Goal: Task Accomplishment & Management: Manage account settings

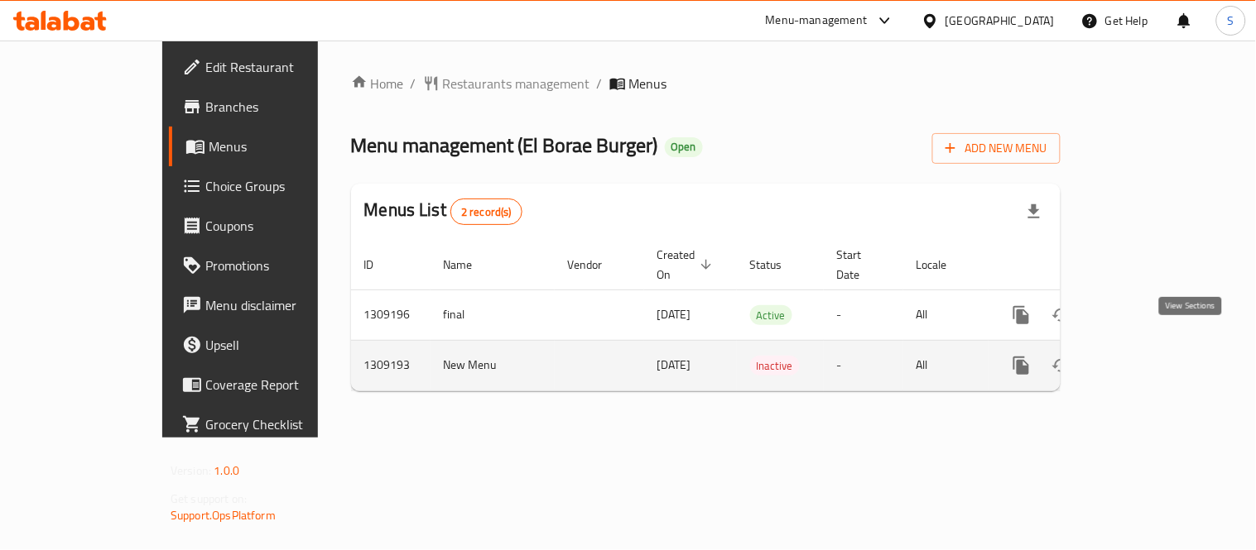
click at [1151, 356] on icon "enhanced table" at bounding box center [1141, 366] width 20 height 20
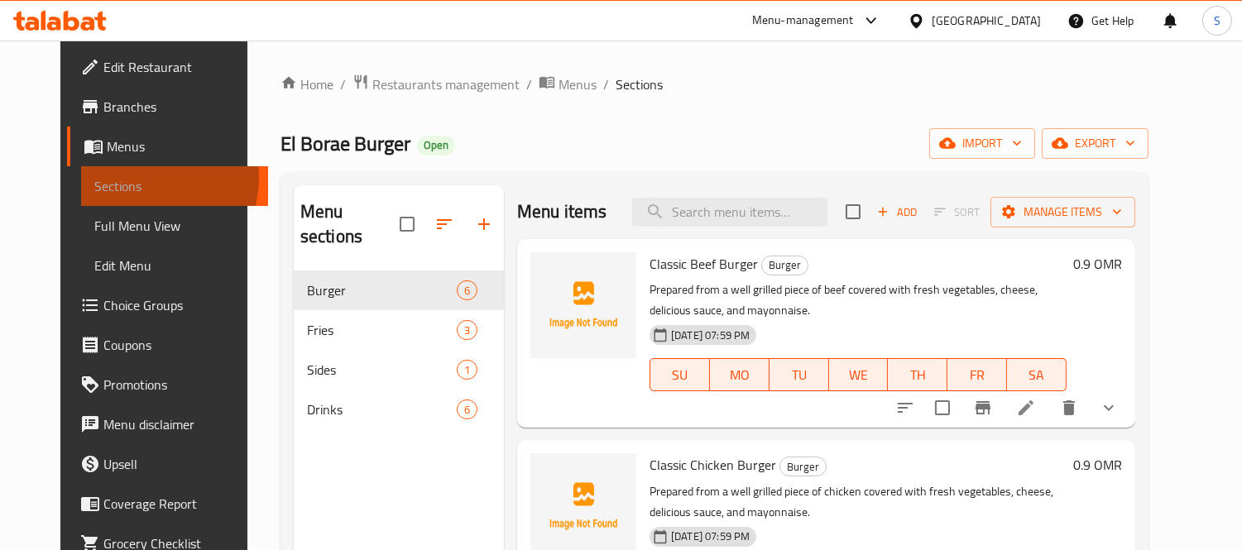
click at [94, 178] on span "Sections" at bounding box center [174, 186] width 161 height 20
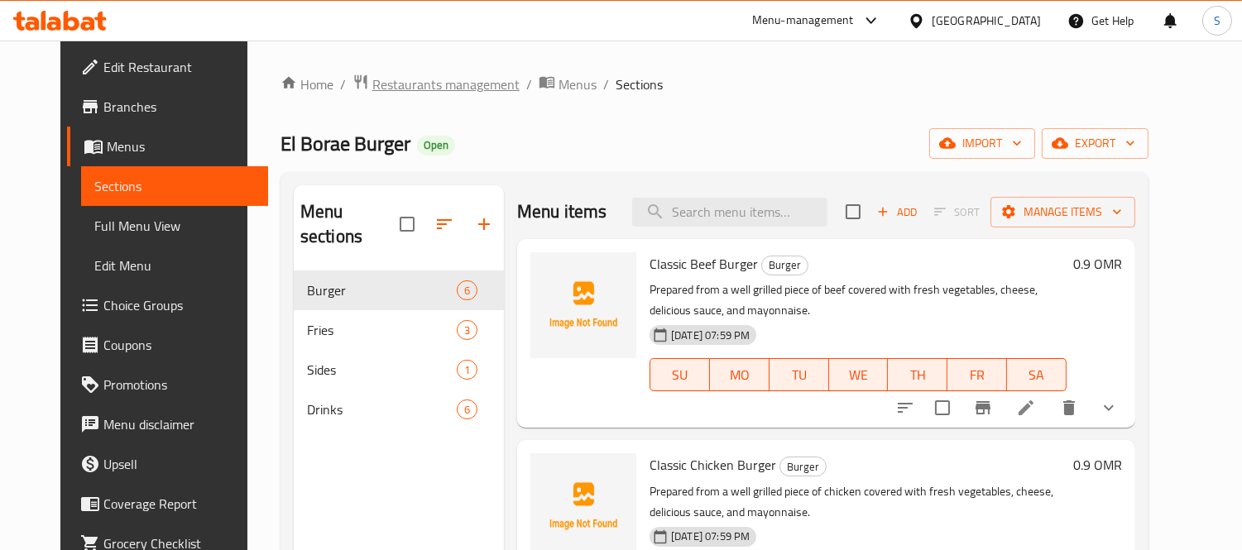
click at [385, 79] on span "Restaurants management" at bounding box center [445, 84] width 147 height 20
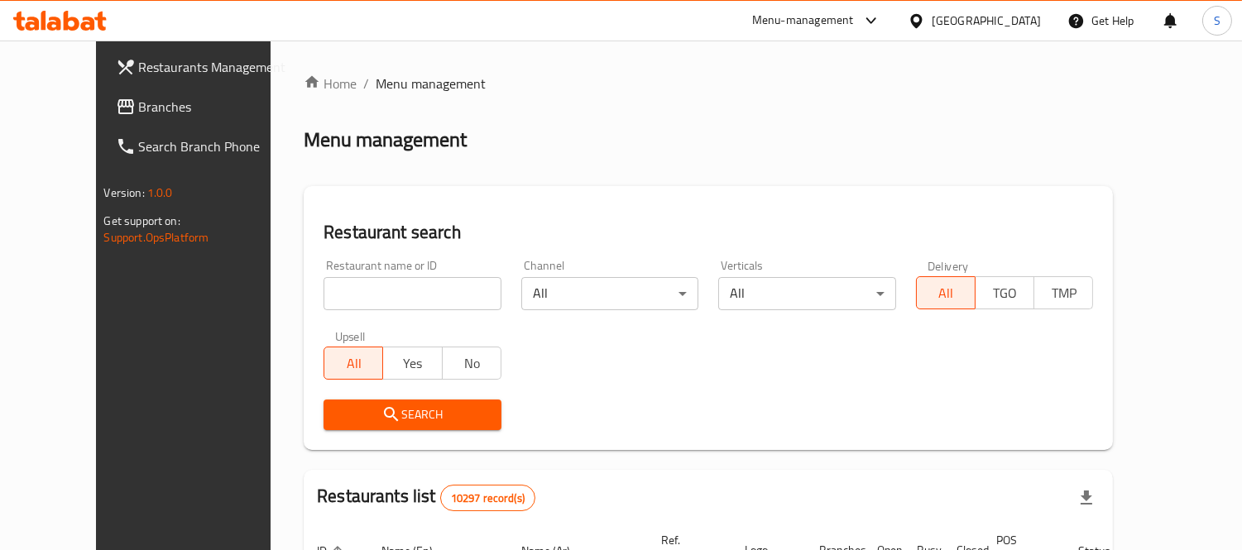
click at [139, 108] on span "Branches" at bounding box center [214, 107] width 151 height 20
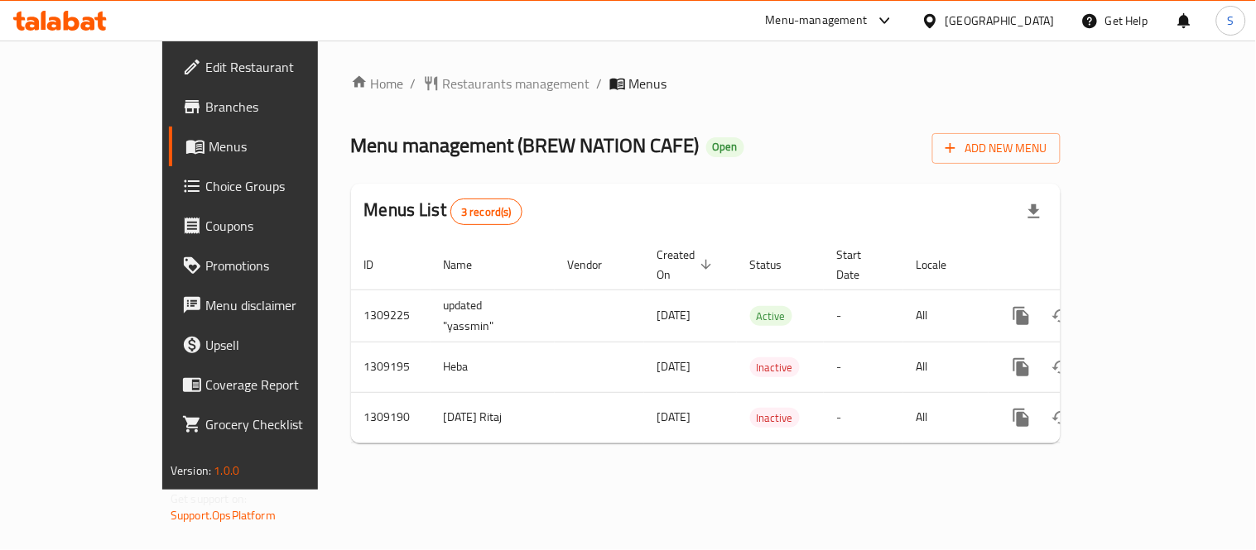
click at [939, 29] on icon at bounding box center [929, 20] width 17 height 17
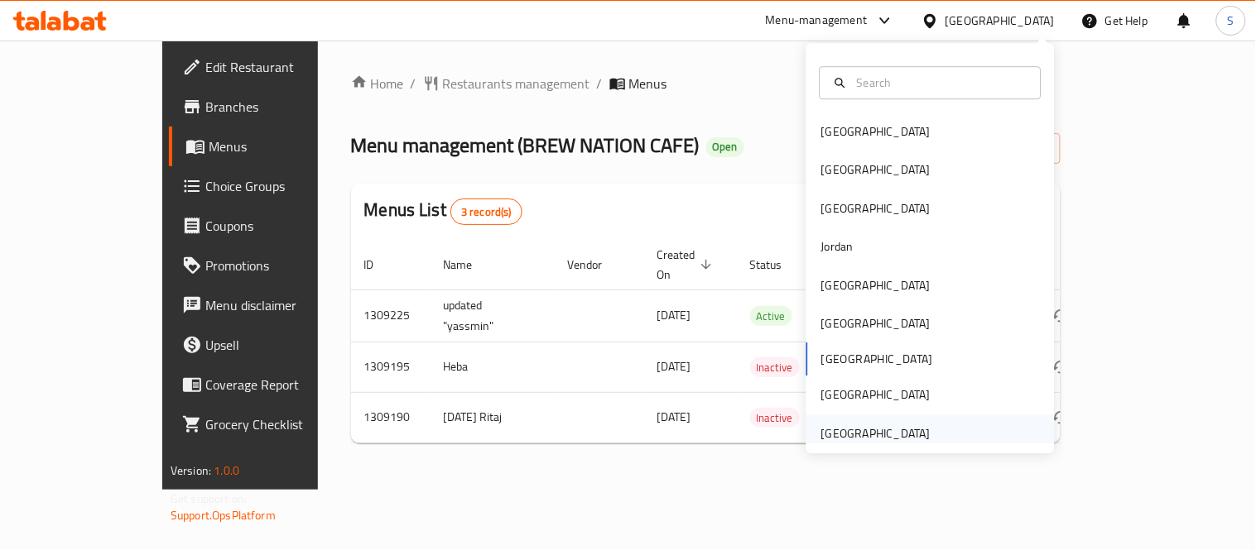
click at [939, 432] on div "[GEOGRAPHIC_DATA]" at bounding box center [930, 434] width 248 height 38
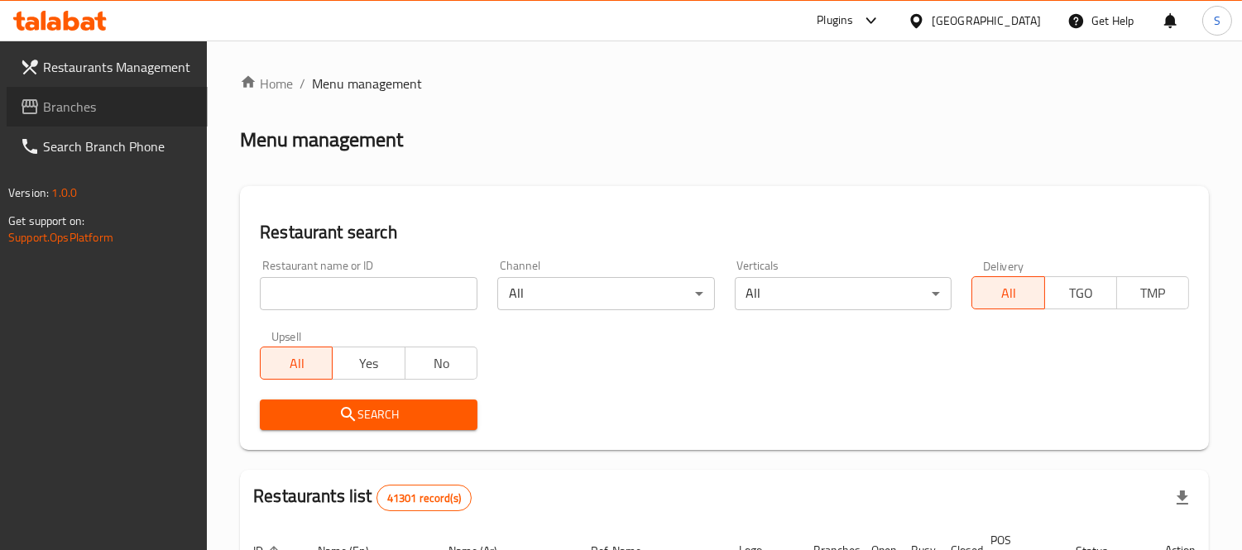
click at [145, 108] on span "Branches" at bounding box center [118, 107] width 151 height 20
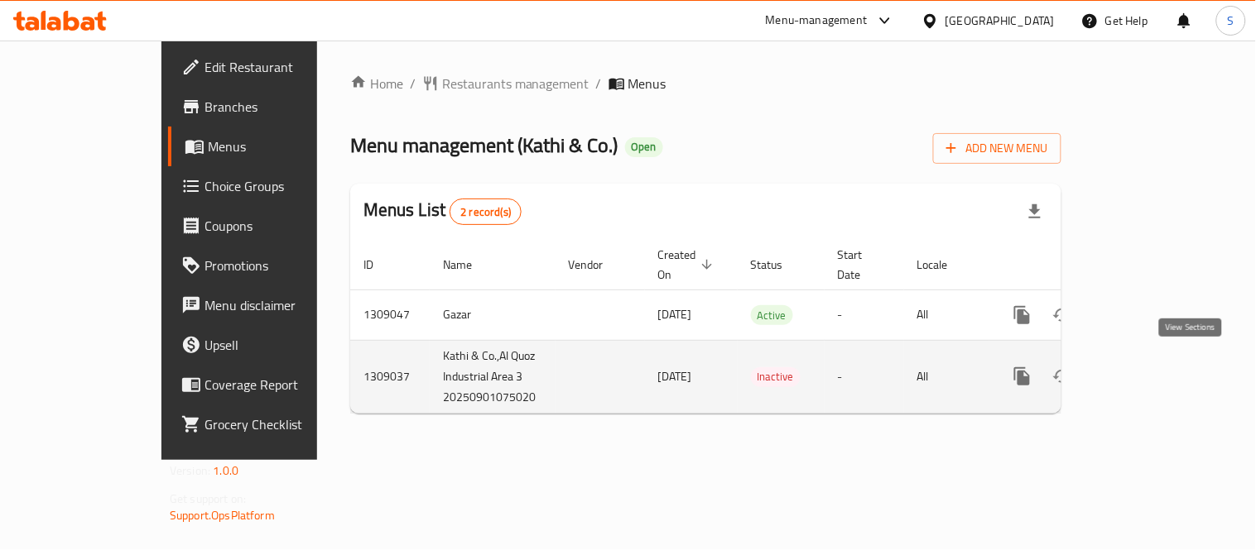
click at [1151, 369] on icon "enhanced table" at bounding box center [1142, 377] width 20 height 20
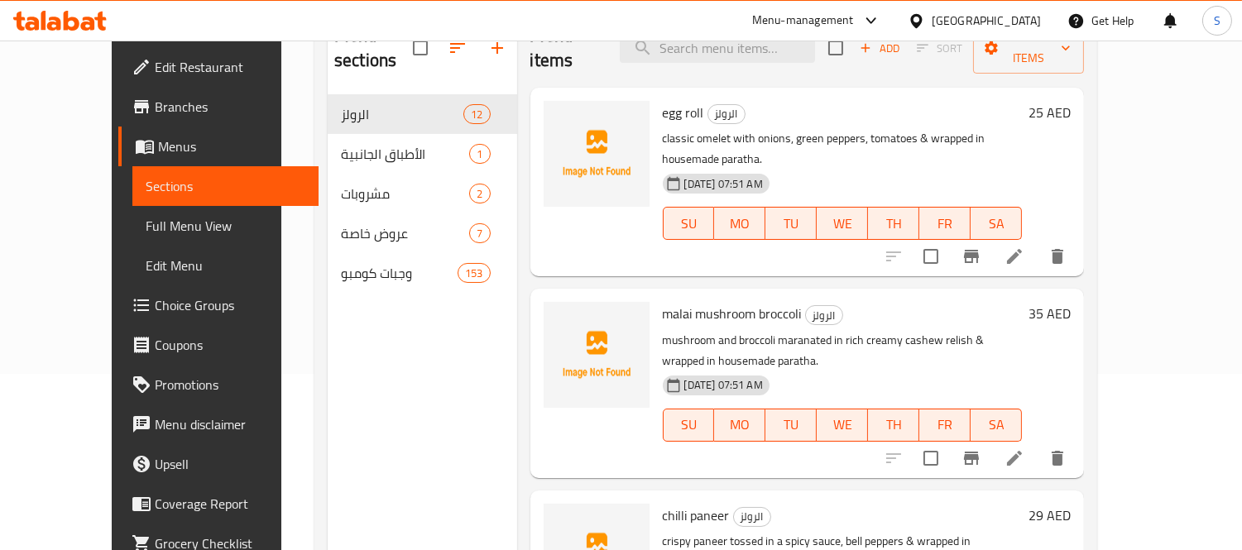
scroll to position [184, 0]
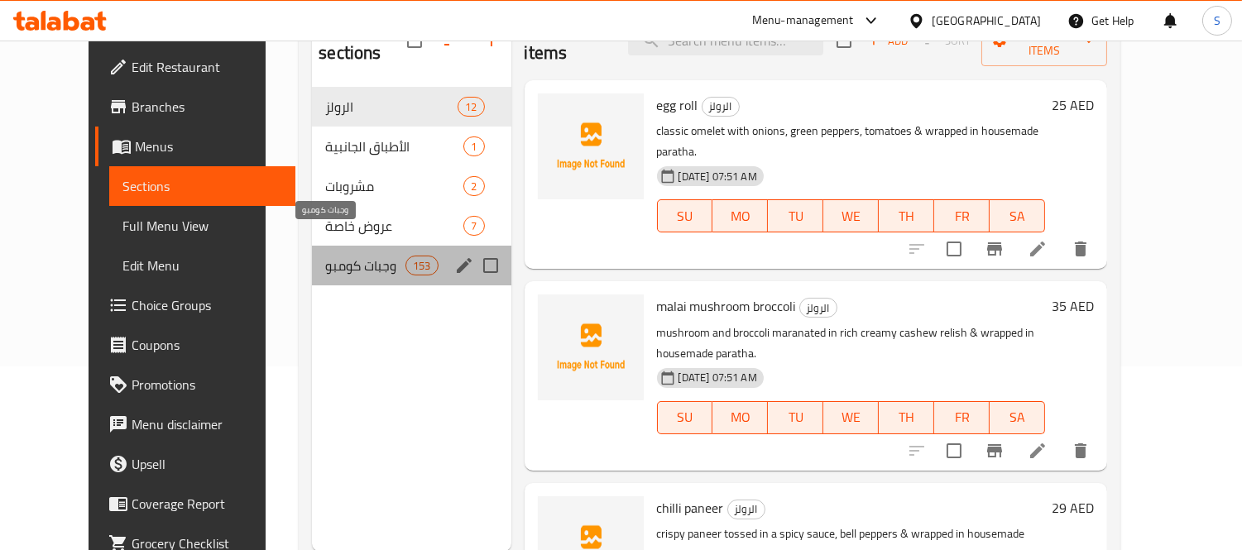
click at [325, 256] on span "وجبات كومبو" at bounding box center [365, 266] width 80 height 20
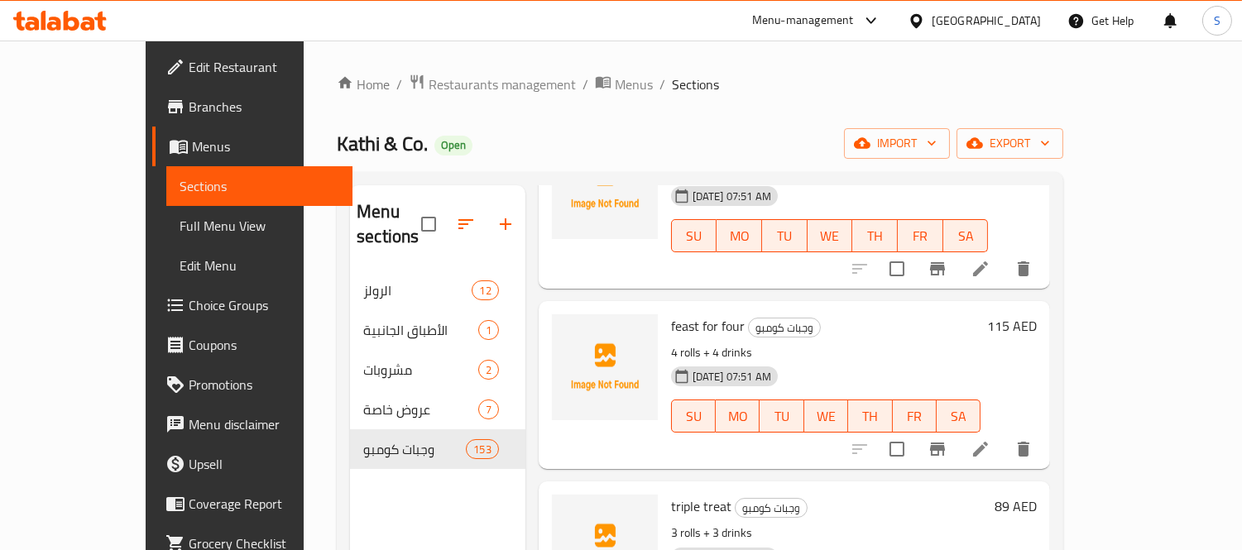
drag, startPoint x: 1063, startPoint y: 143, endPoint x: 1134, endPoint y: 88, distance: 90.2
drag, startPoint x: 103, startPoint y: 228, endPoint x: 146, endPoint y: 229, distance: 43.1
click at [180, 228] on span "Full Menu View" at bounding box center [260, 226] width 161 height 20
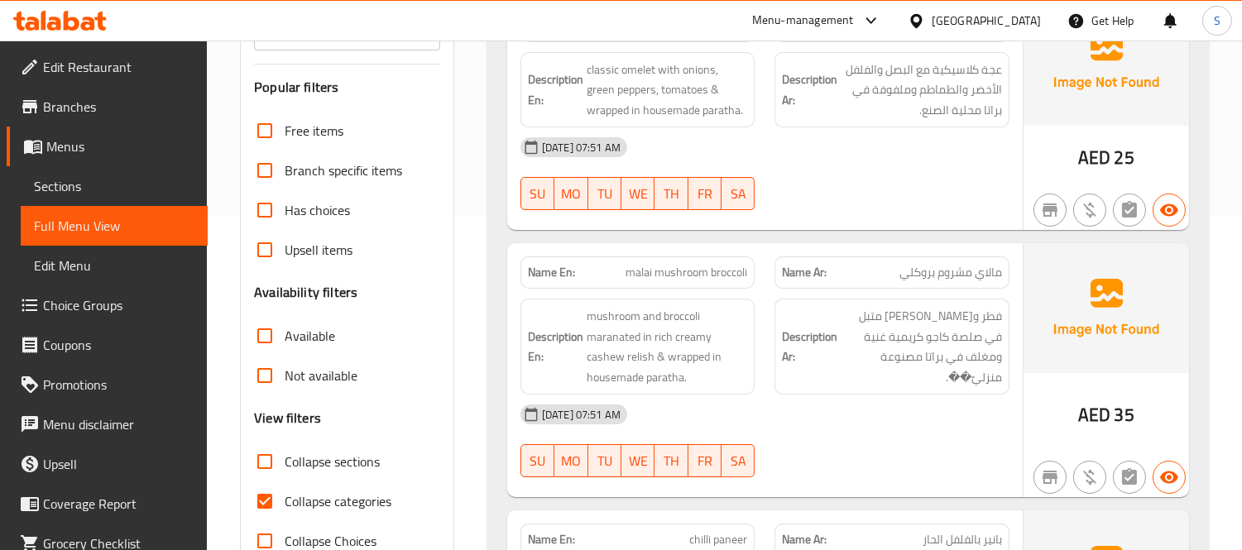
scroll to position [368, 0]
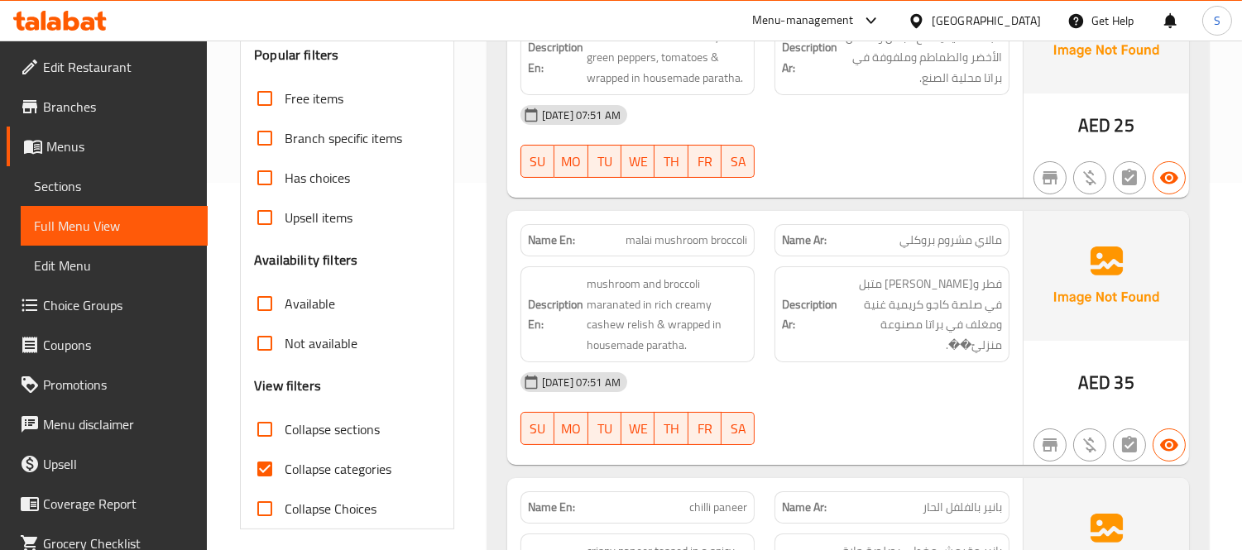
click at [316, 472] on span "Collapse categories" at bounding box center [338, 469] width 107 height 20
click at [285, 472] on input "Collapse categories" at bounding box center [265, 469] width 40 height 40
checkbox input "false"
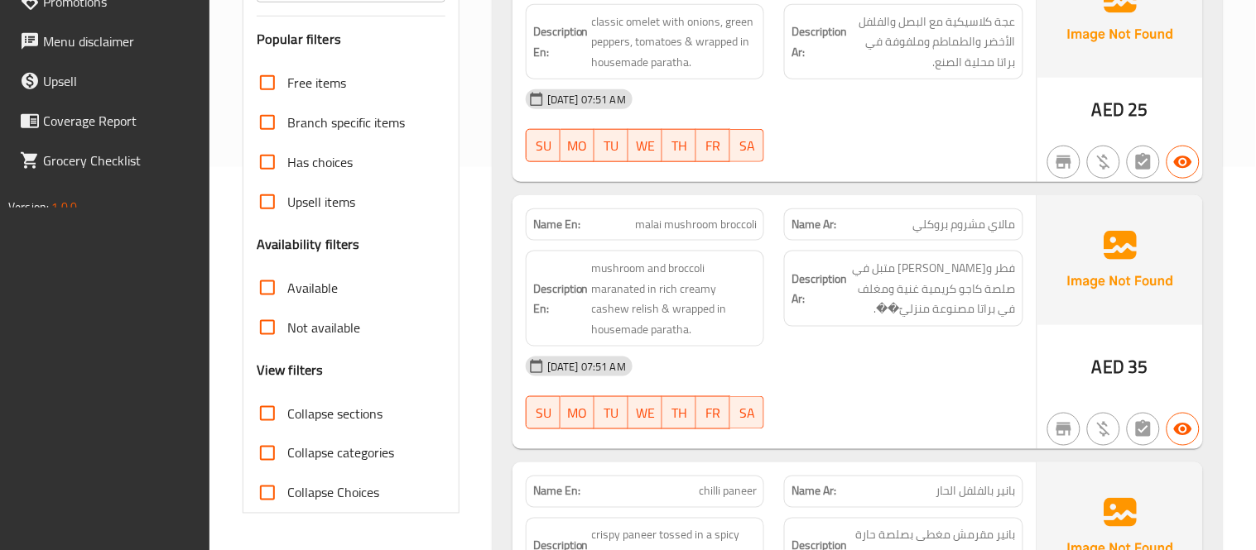
scroll to position [766, 0]
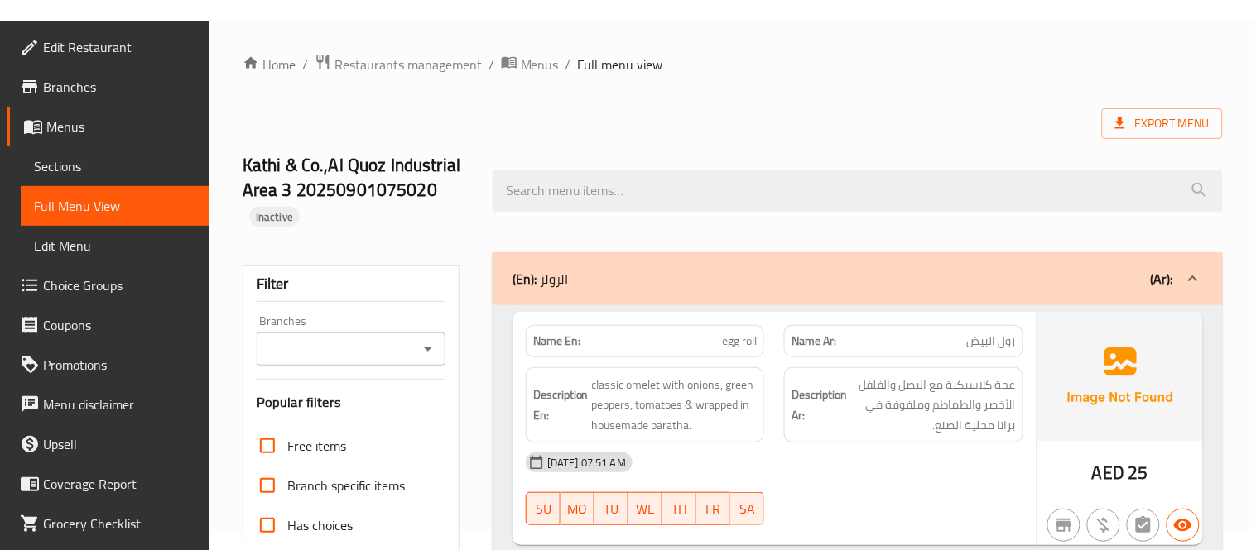
scroll to position [0, 0]
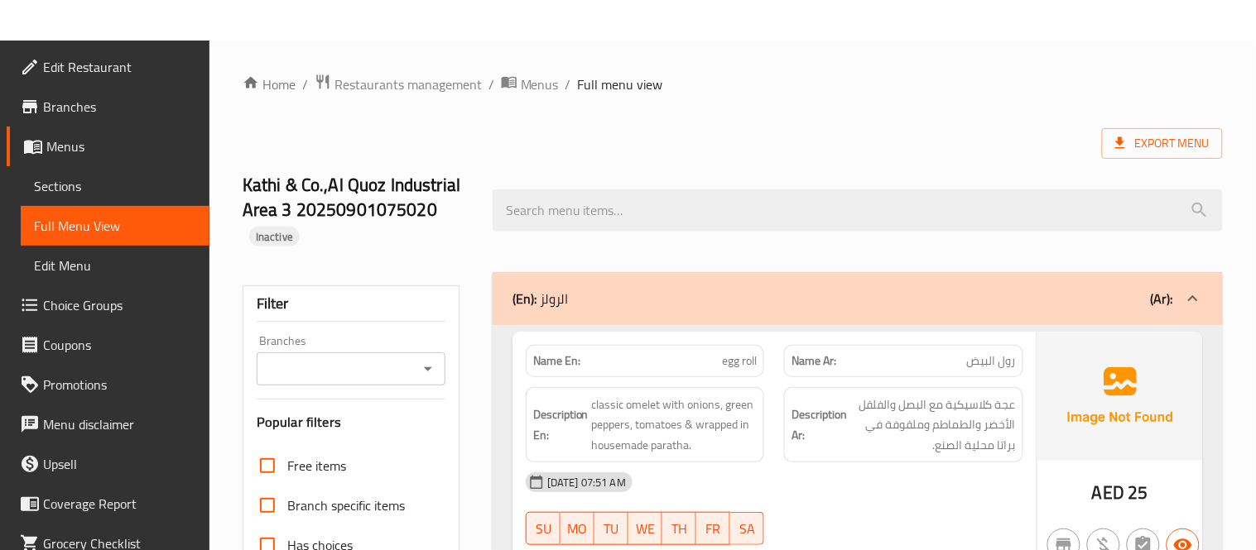
click at [112, 192] on span "Sections" at bounding box center [115, 186] width 162 height 20
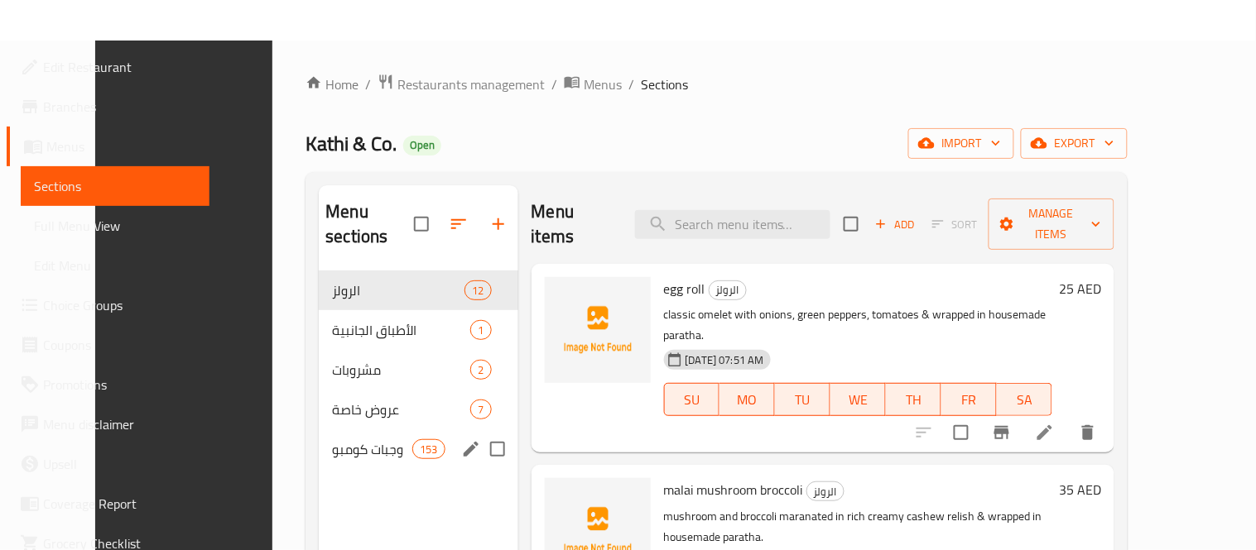
click at [326, 435] on div "وجبات كومبو 153" at bounding box center [418, 450] width 199 height 40
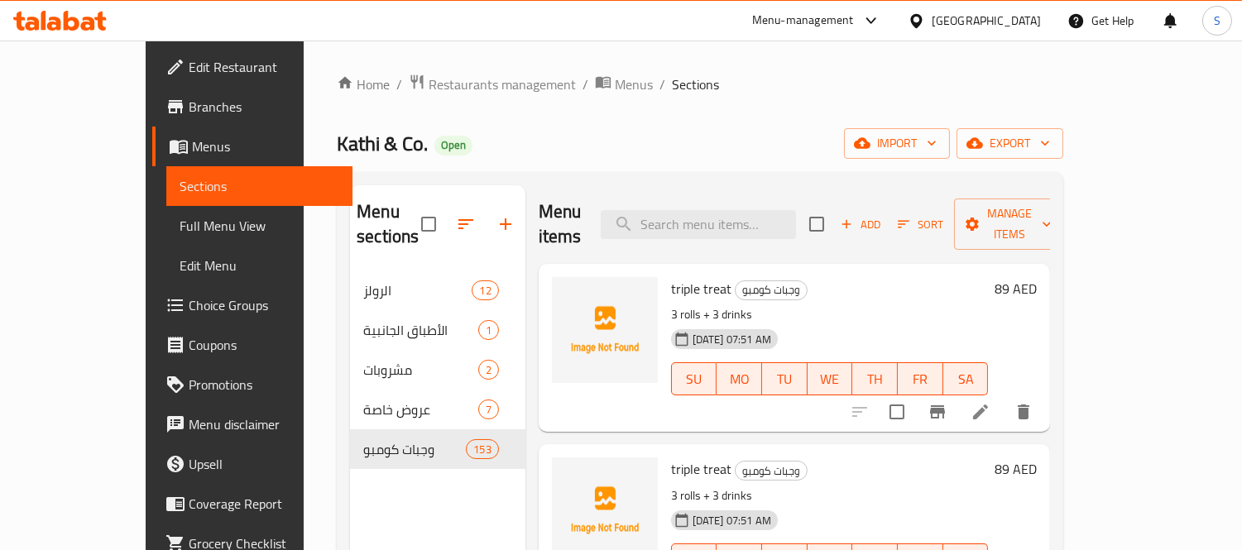
click at [834, 216] on input "checkbox" at bounding box center [817, 224] width 35 height 35
checkbox input "true"
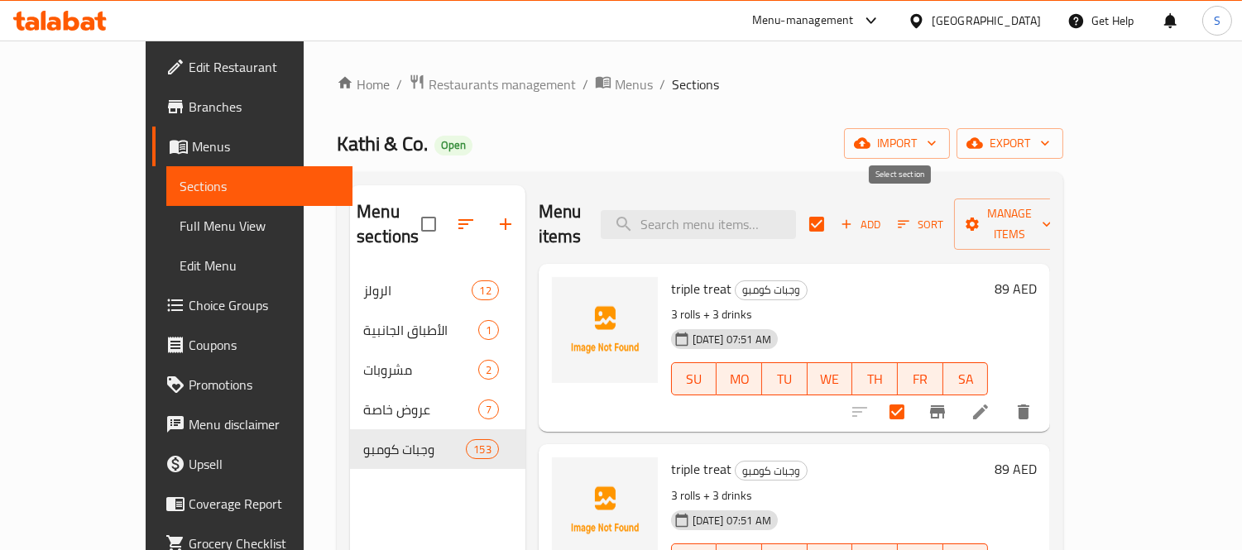
checkbox input "true"
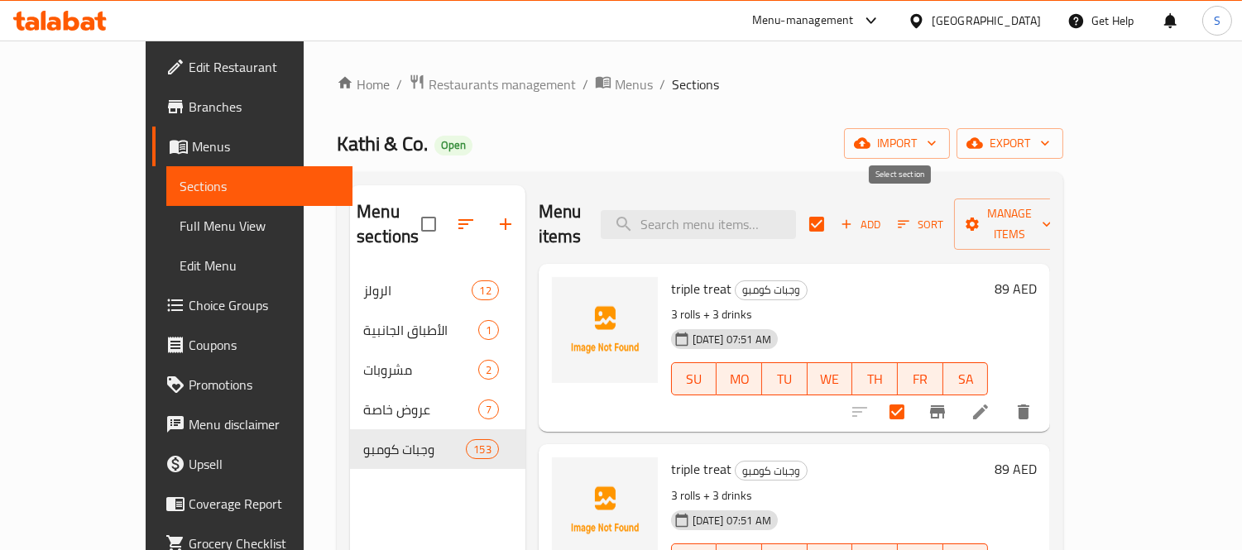
checkbox input "true"
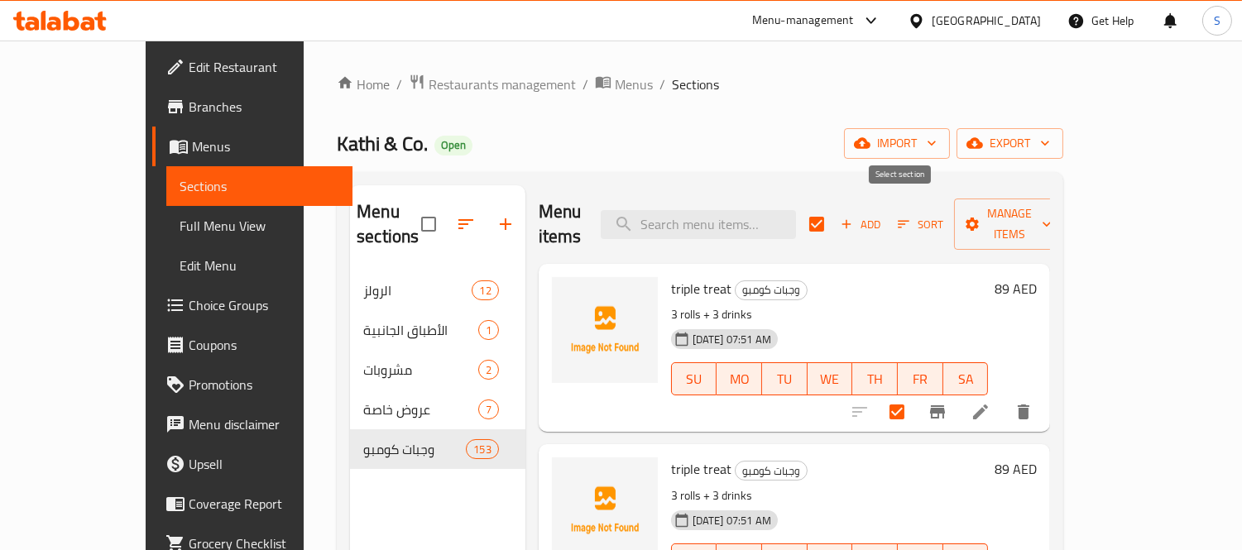
checkbox input "true"
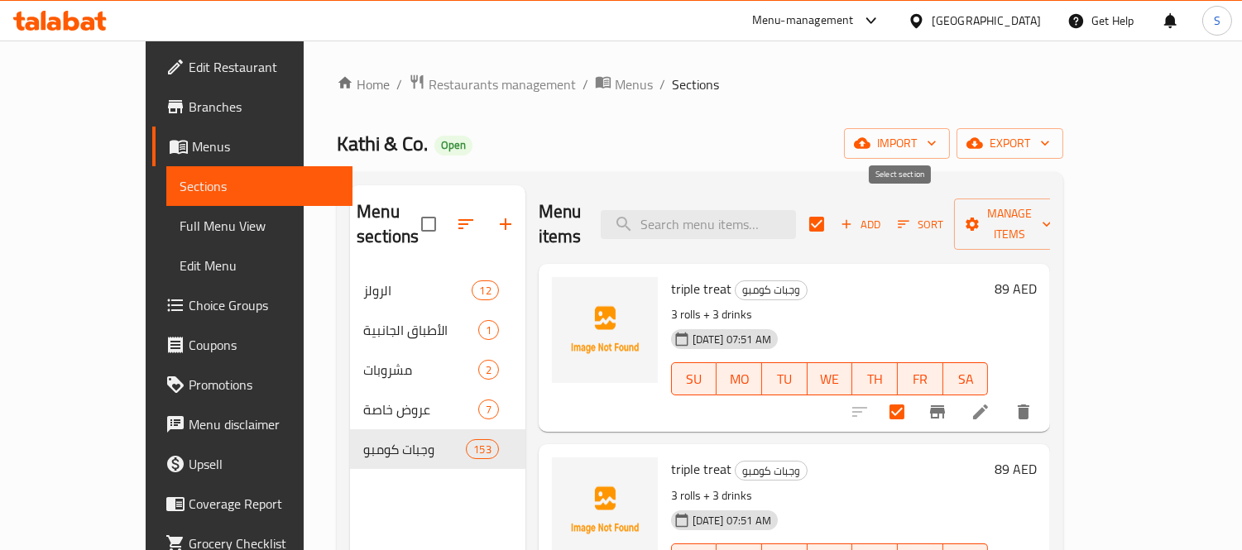
checkbox input "true"
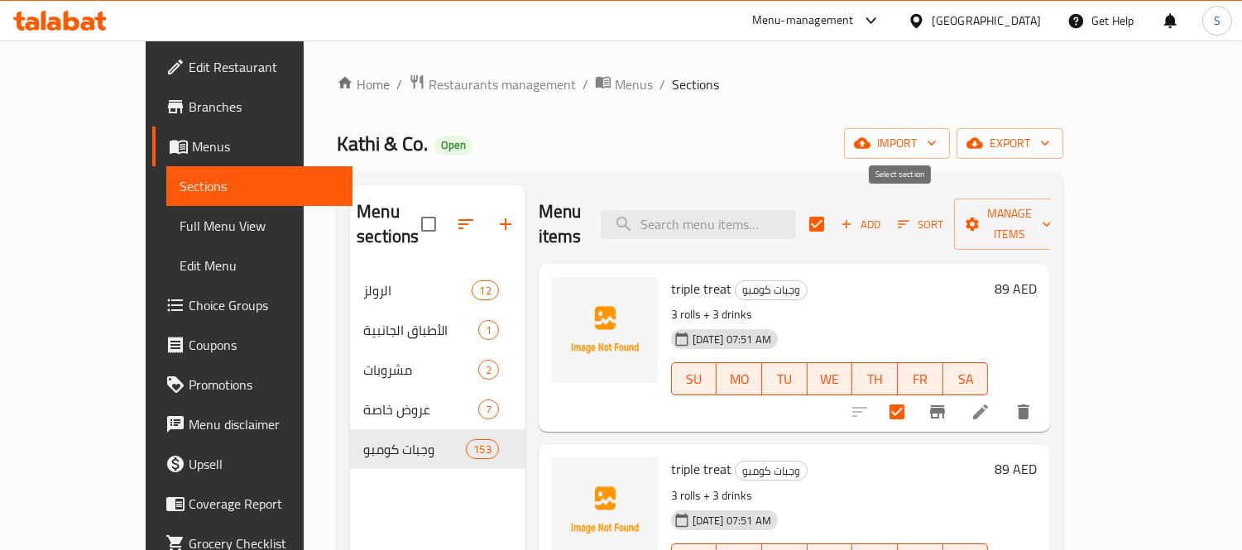
checkbox input "true"
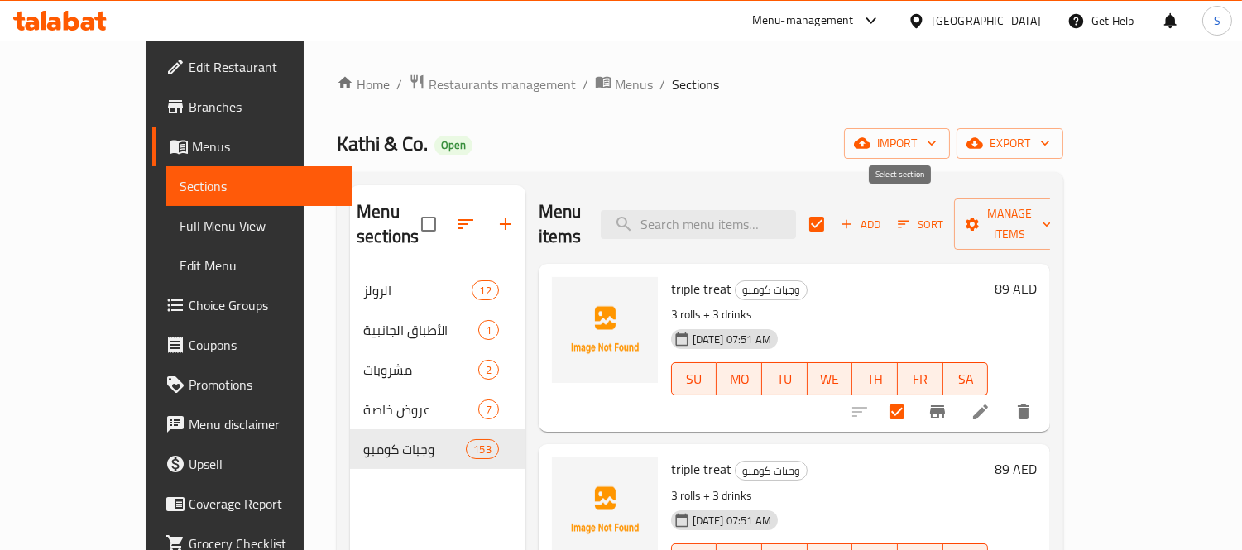
checkbox input "true"
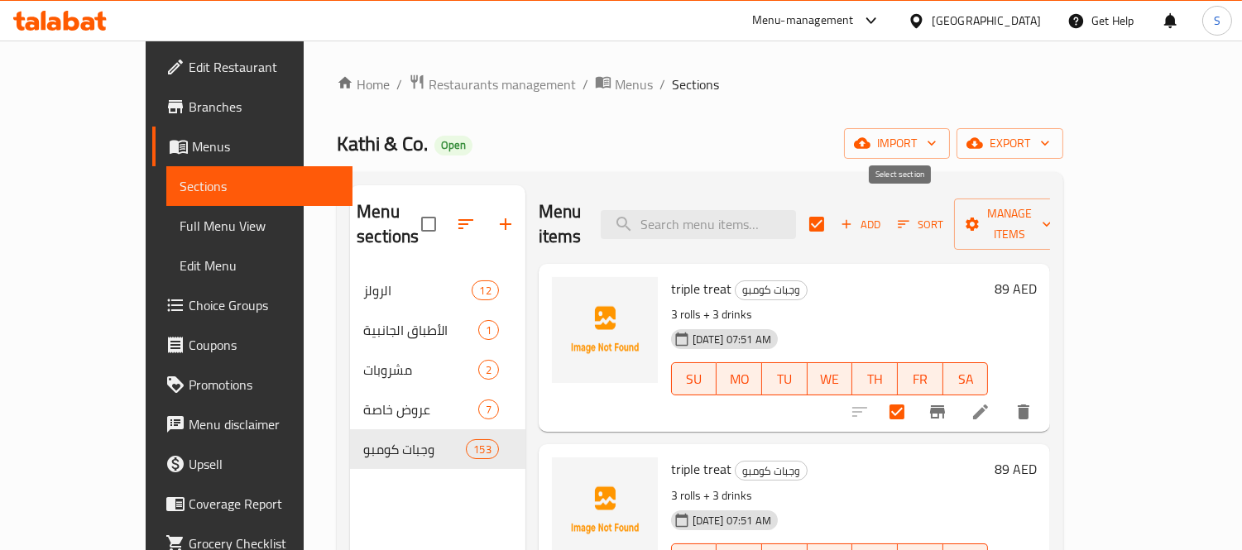
checkbox input "true"
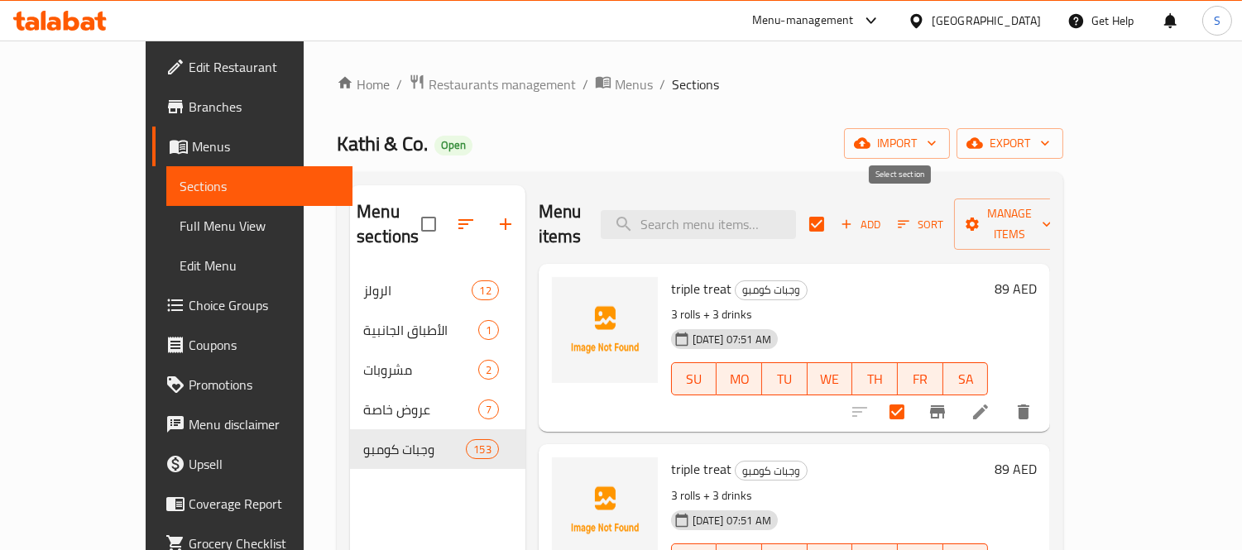
checkbox input "true"
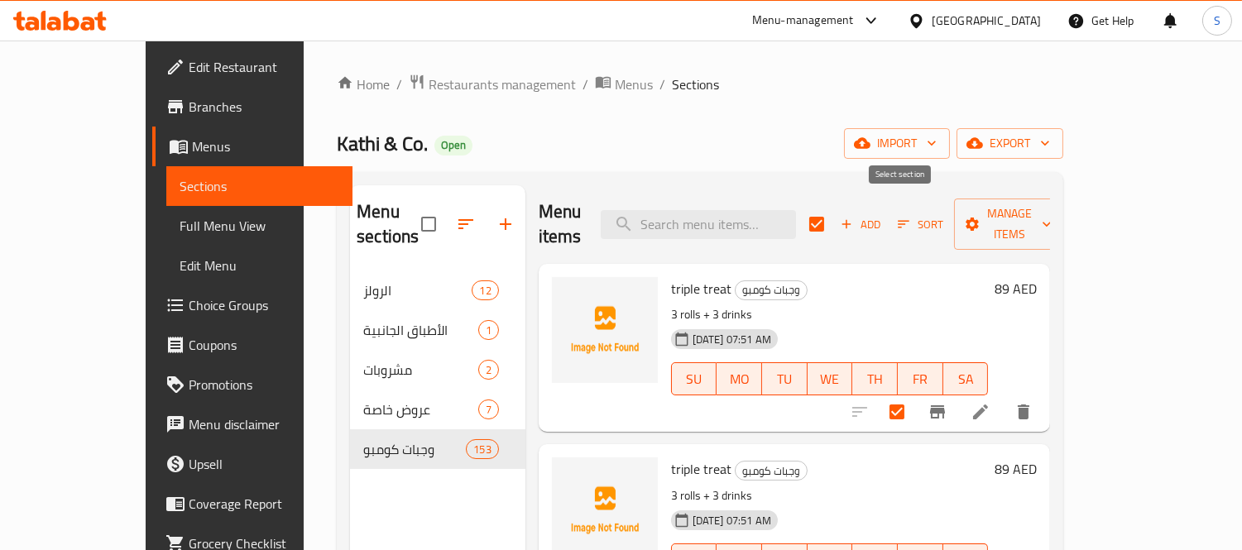
checkbox input "true"
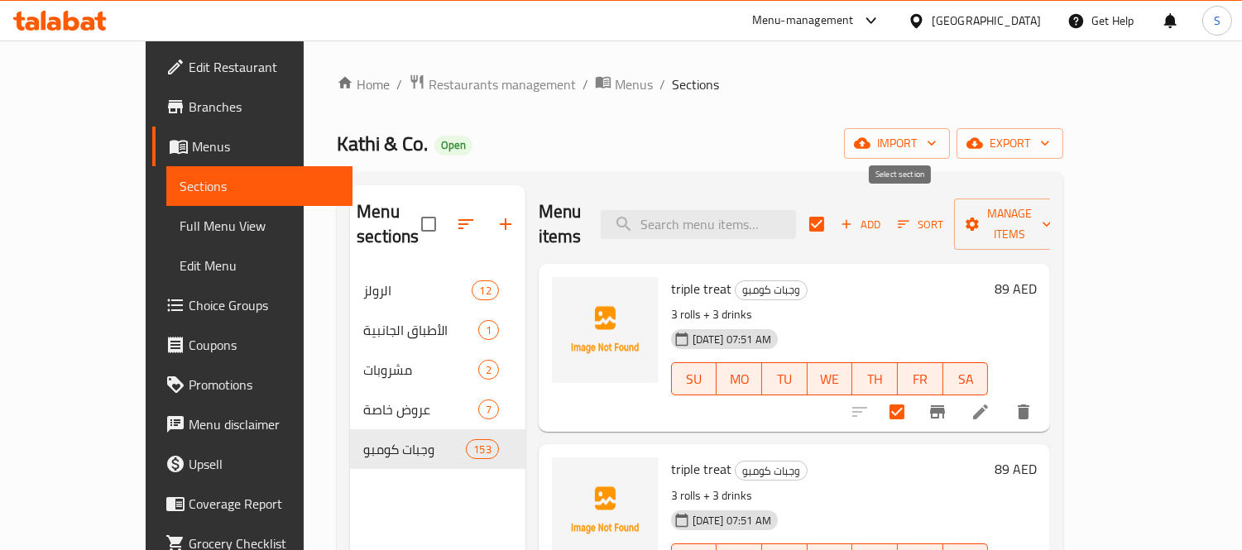
checkbox input "true"
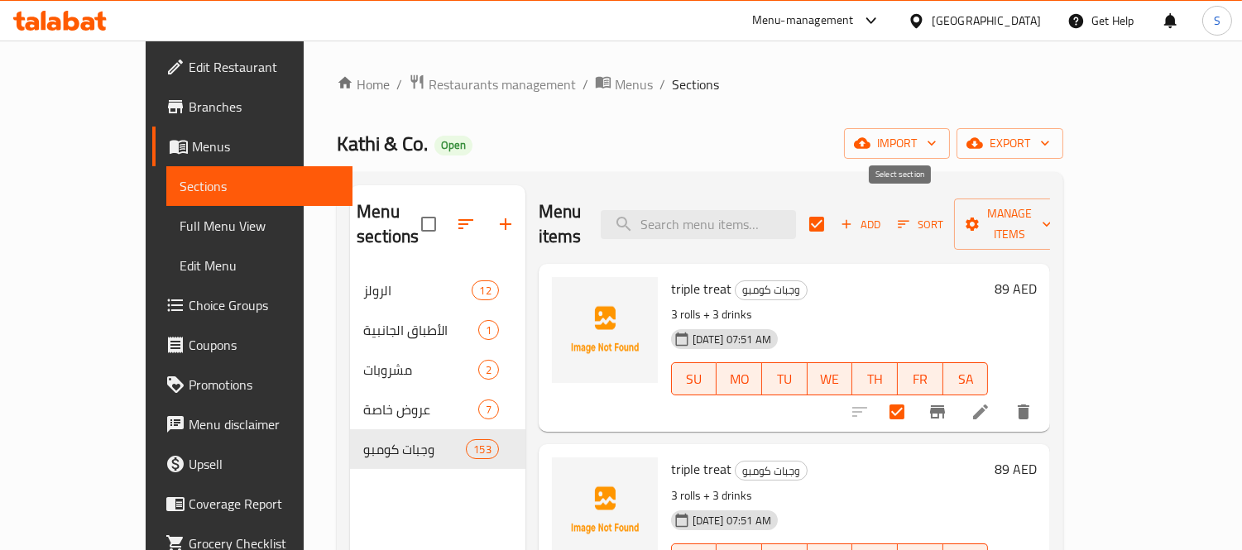
checkbox input "true"
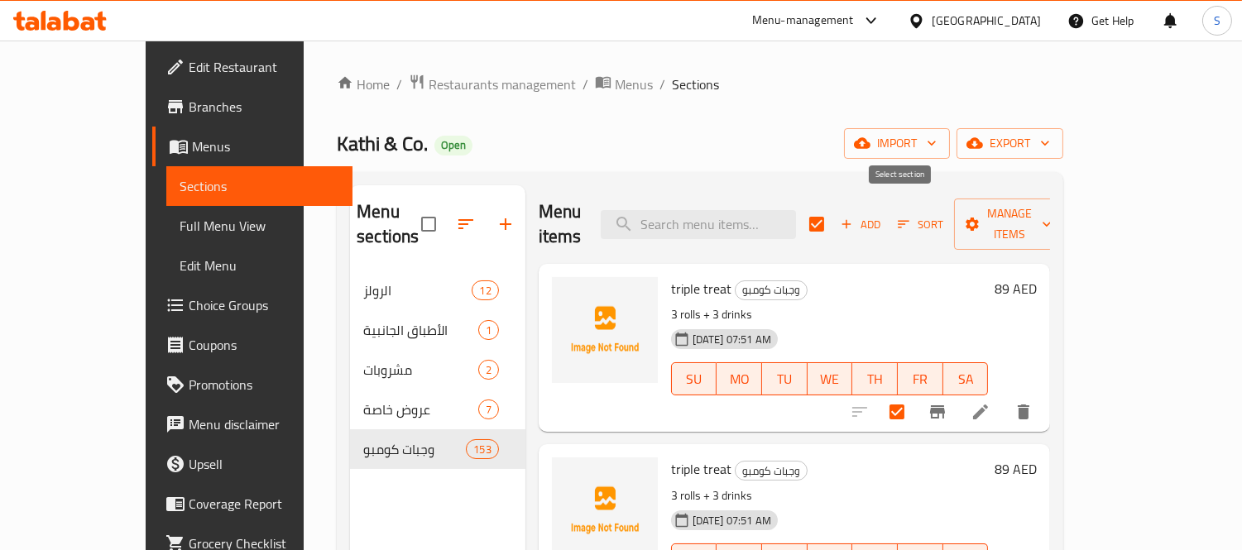
checkbox input "true"
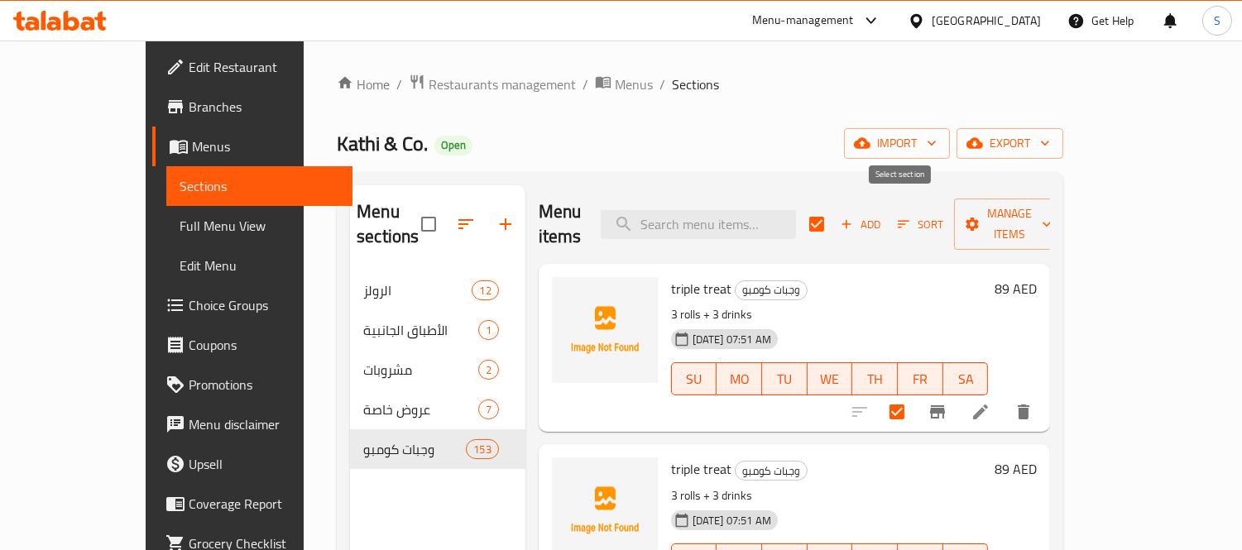
checkbox input "true"
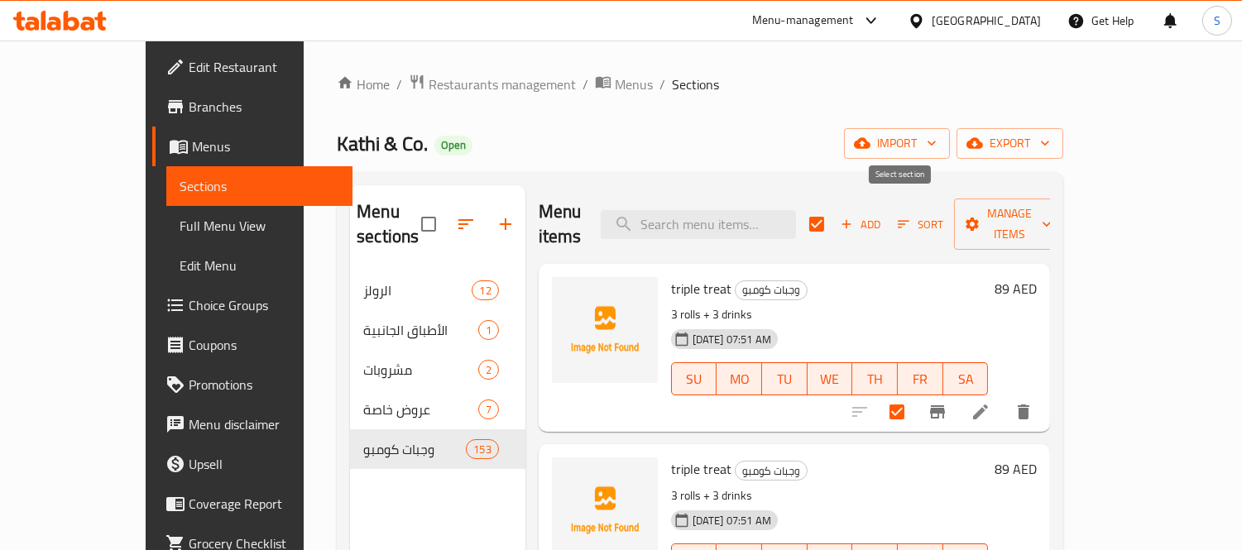
checkbox input "true"
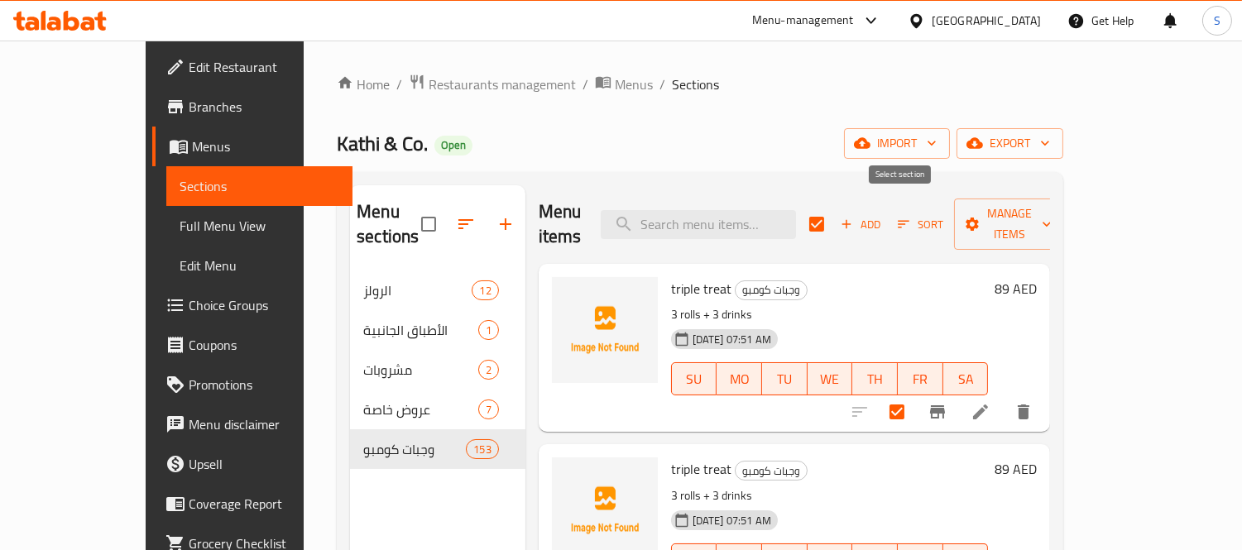
checkbox input "true"
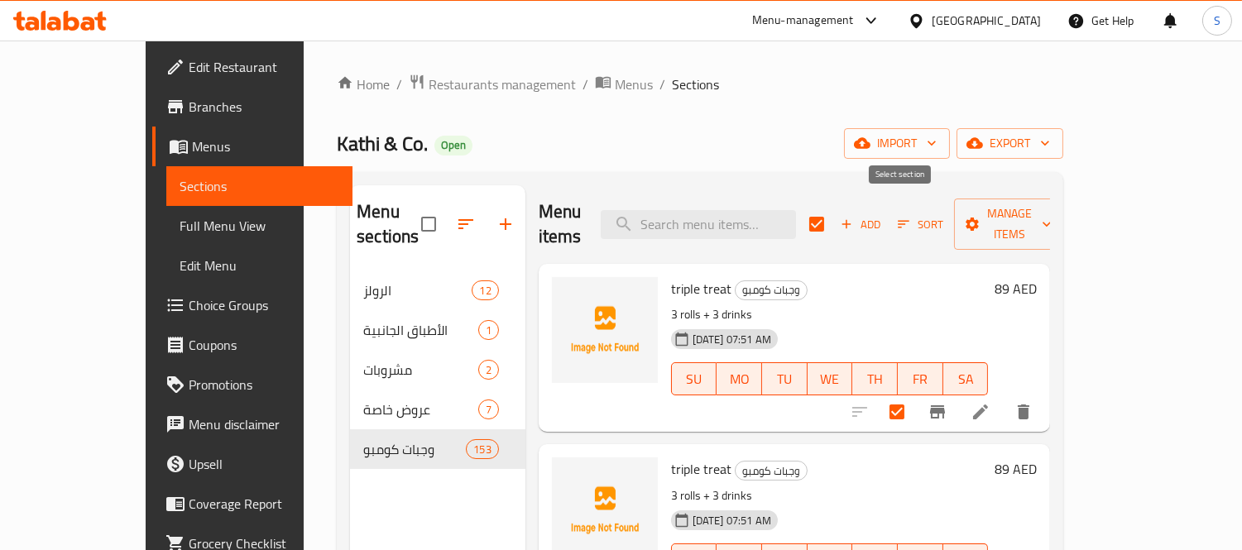
checkbox input "true"
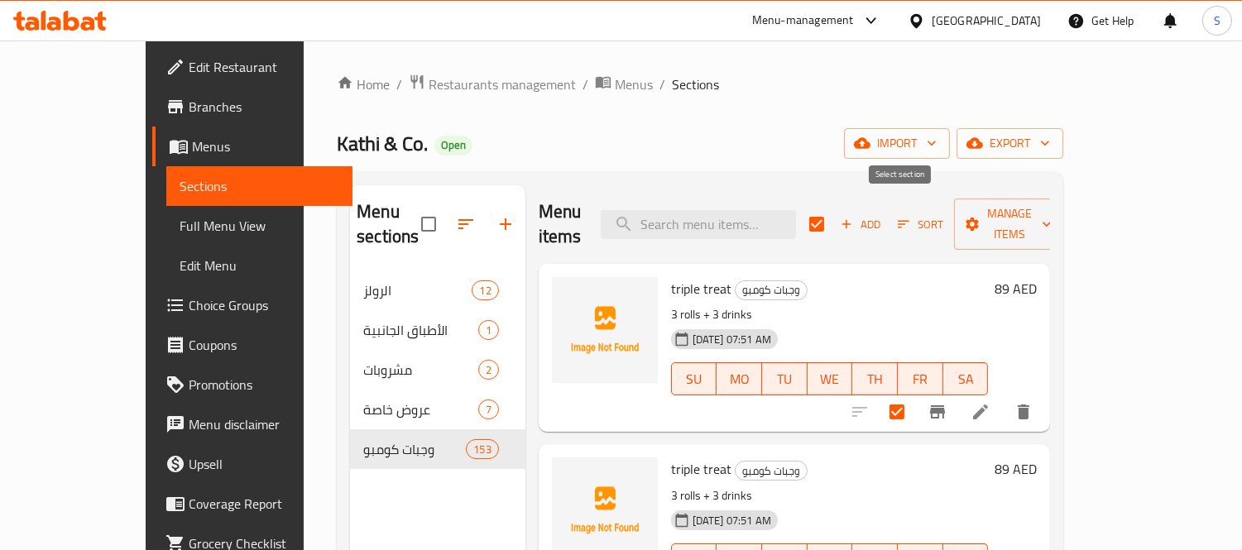
checkbox input "true"
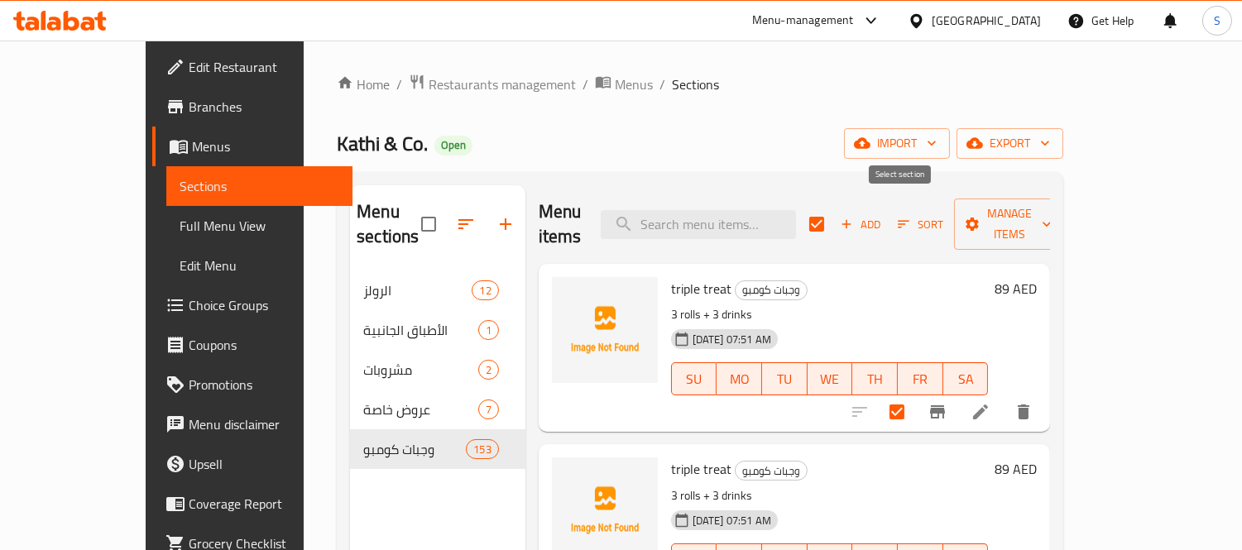
checkbox input "true"
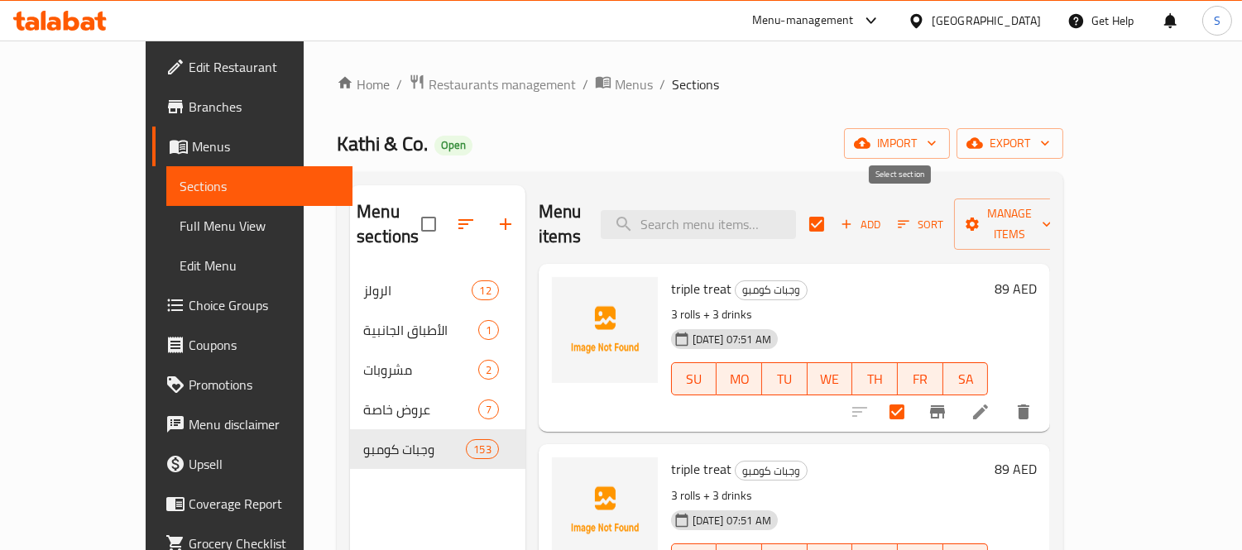
checkbox input "true"
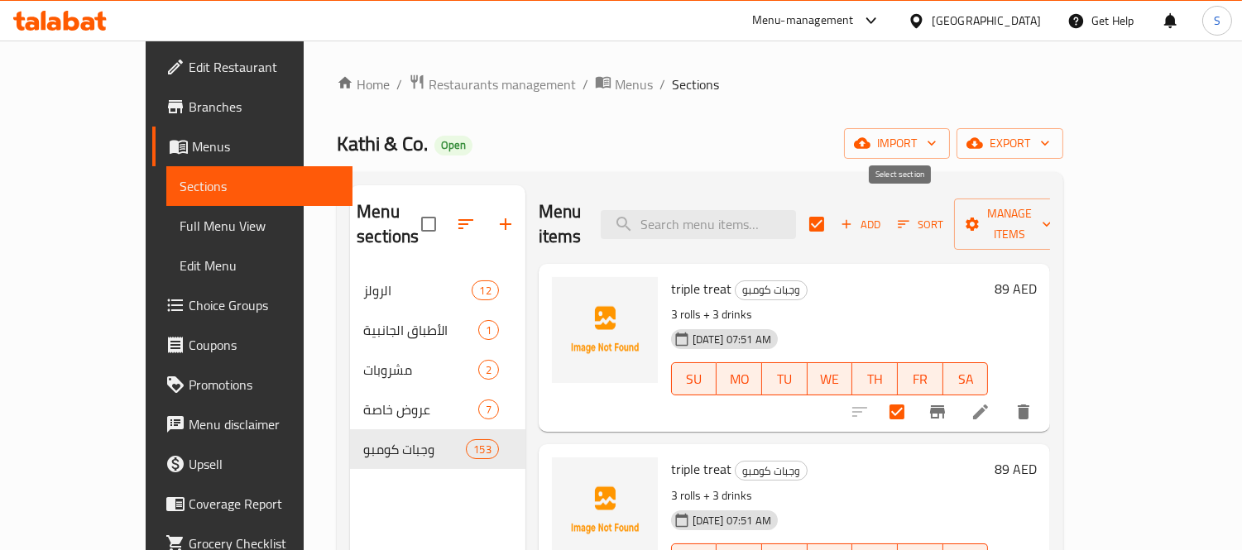
checkbox input "true"
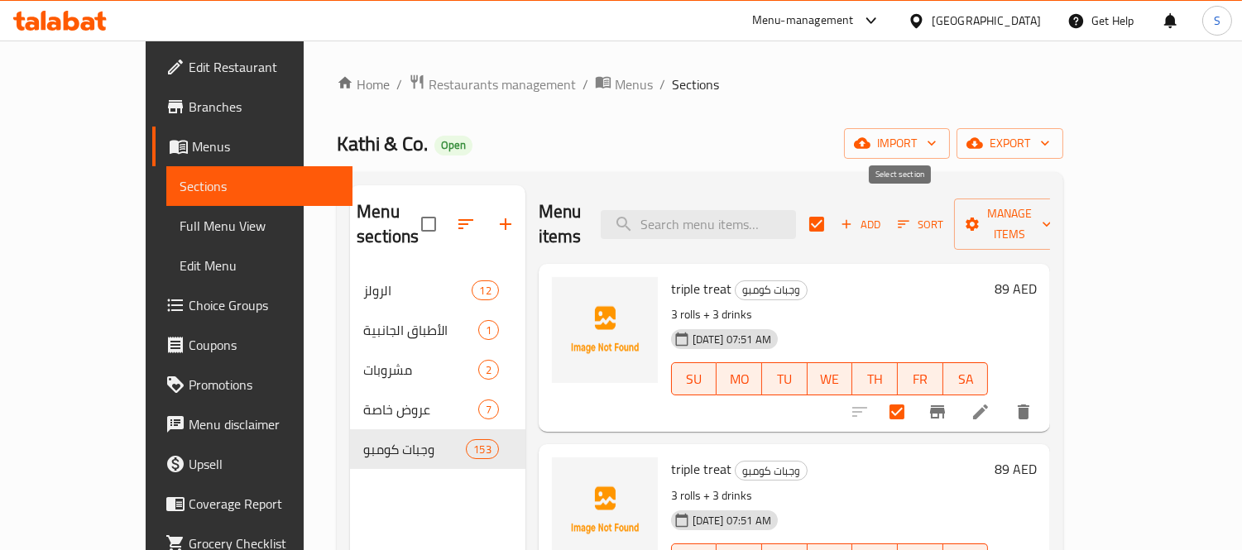
checkbox input "true"
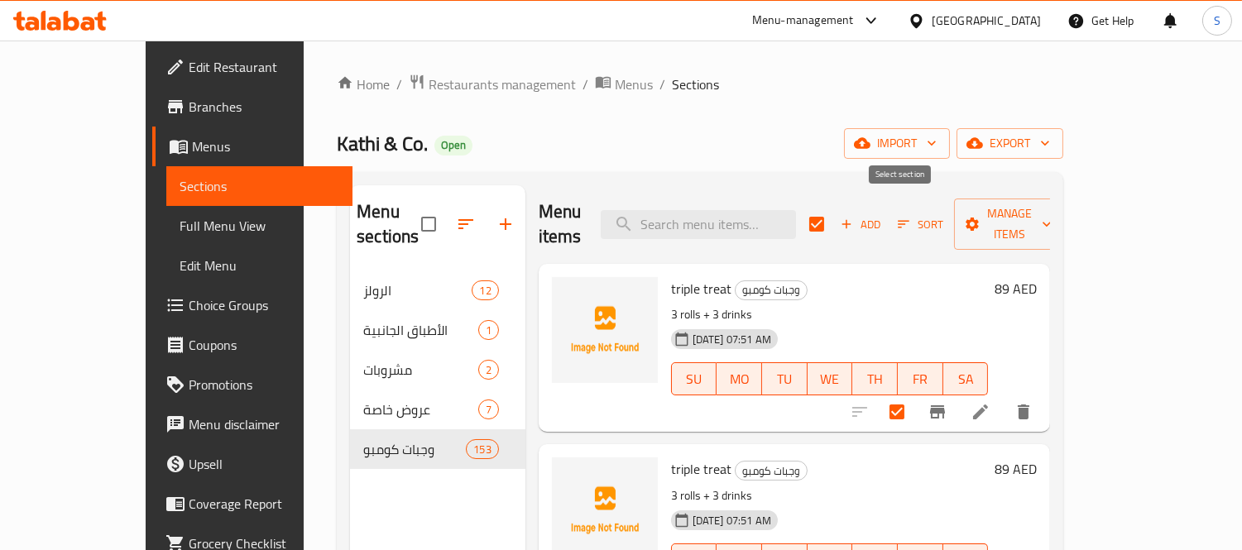
checkbox input "true"
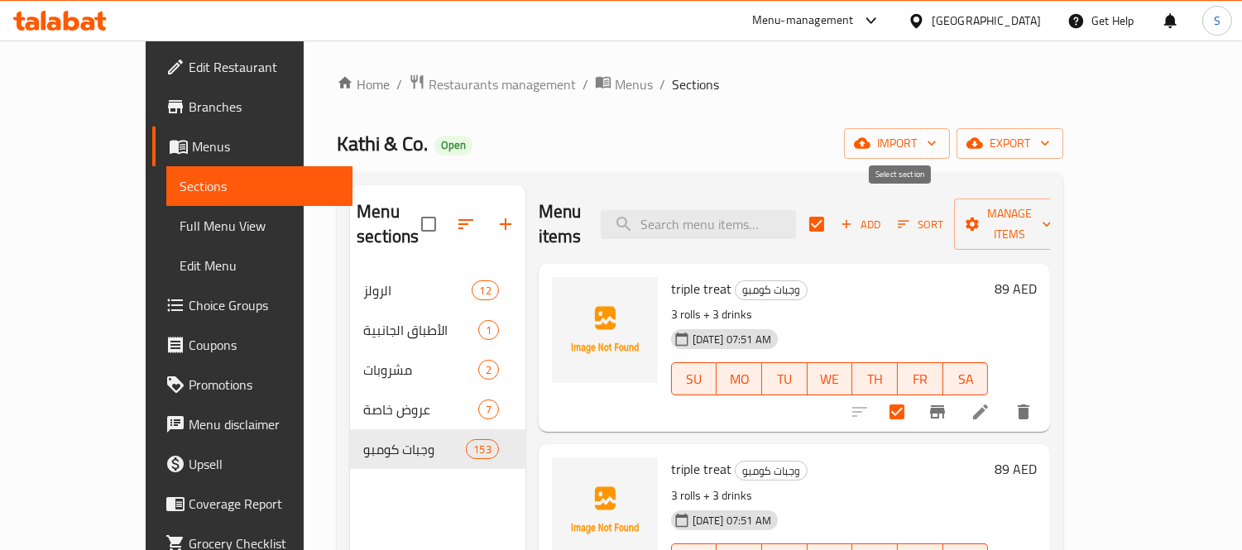
checkbox input "true"
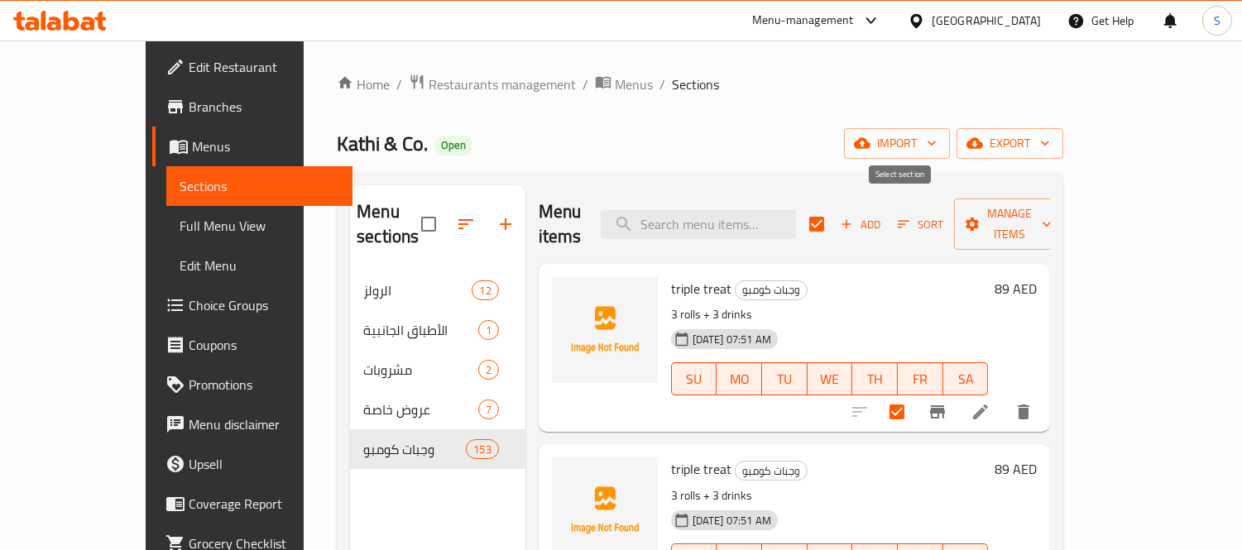
checkbox input "true"
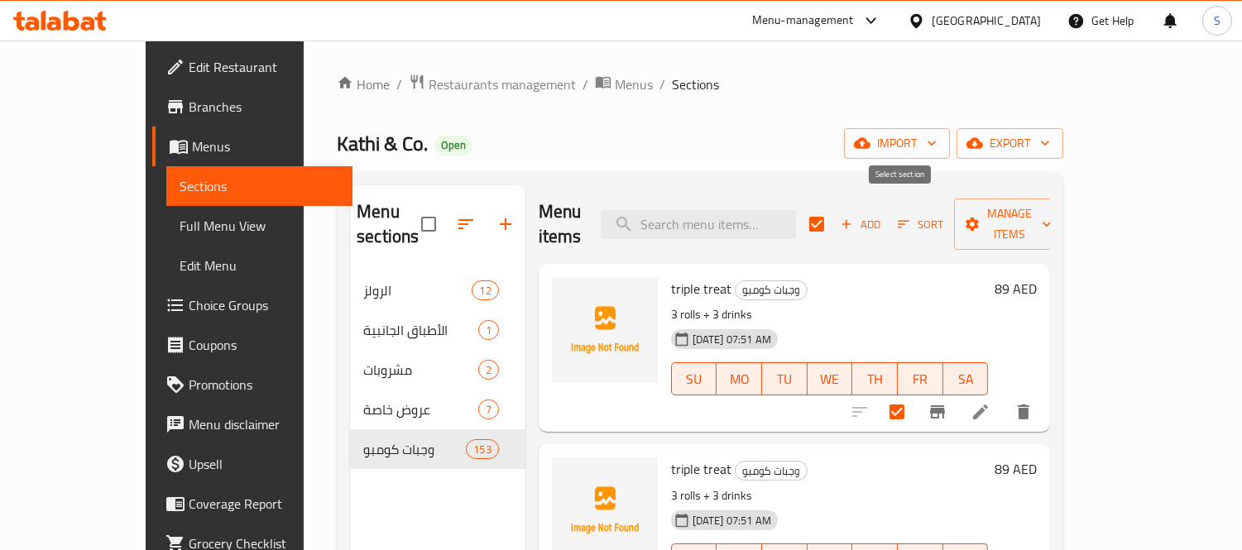
checkbox input "true"
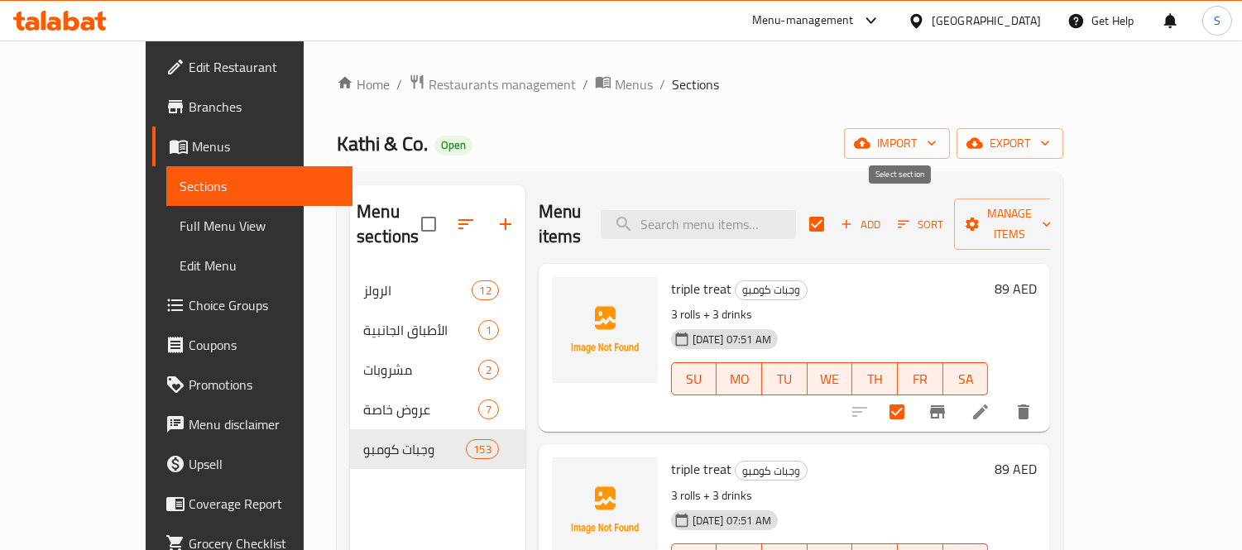
checkbox input "true"
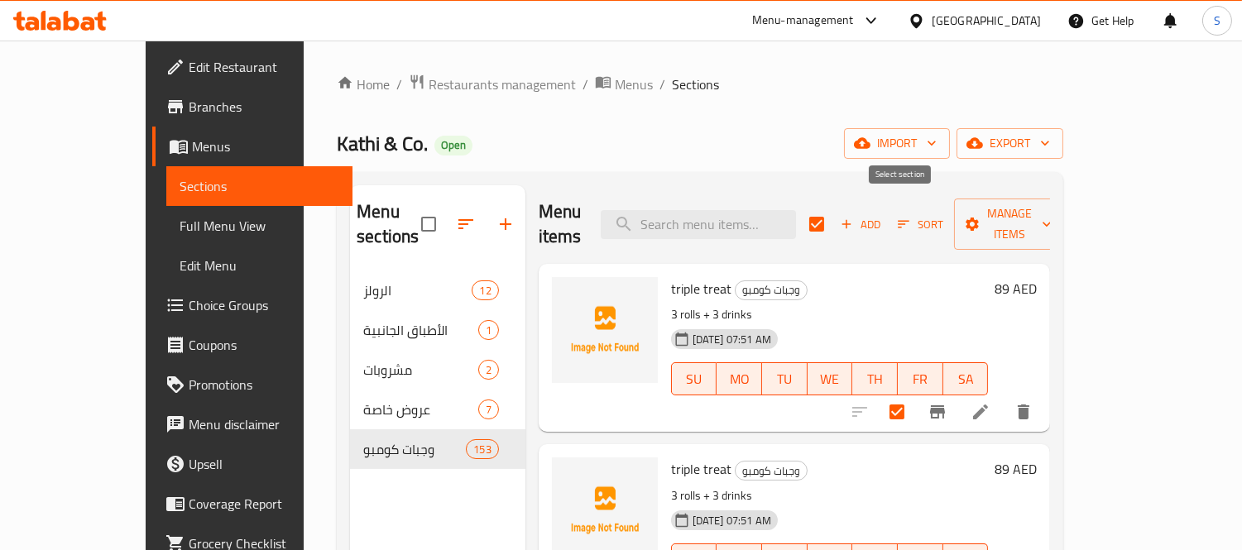
checkbox input "true"
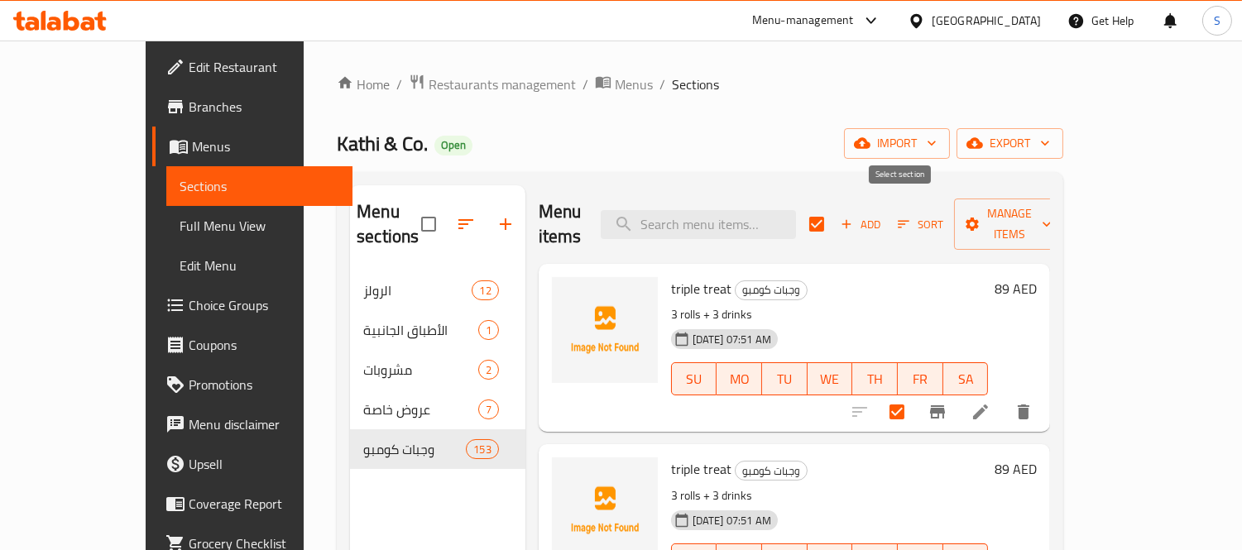
checkbox input "true"
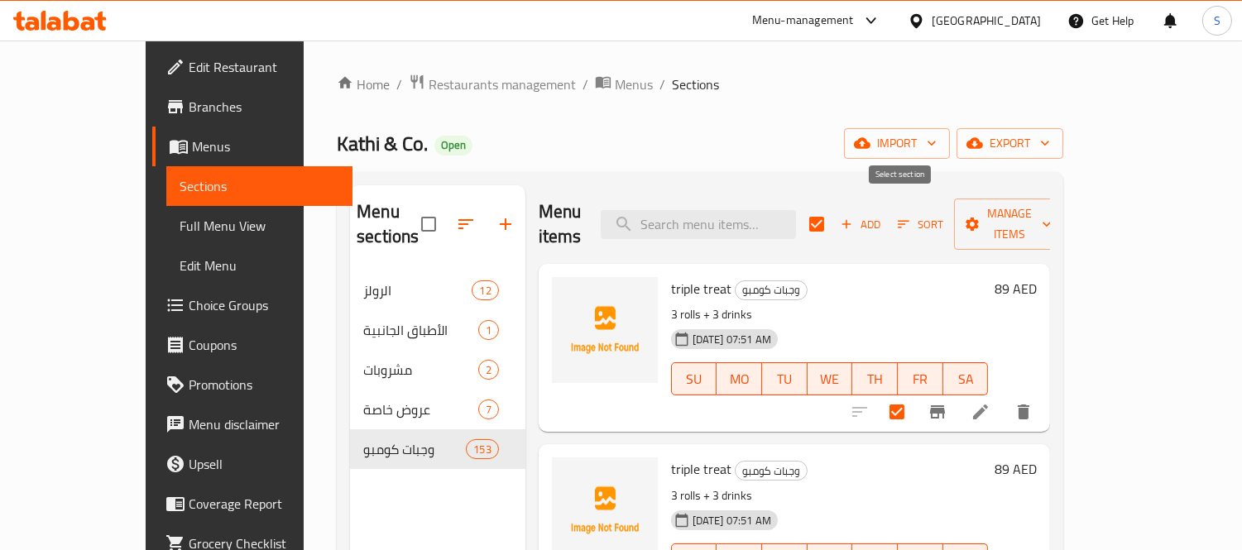
checkbox input "true"
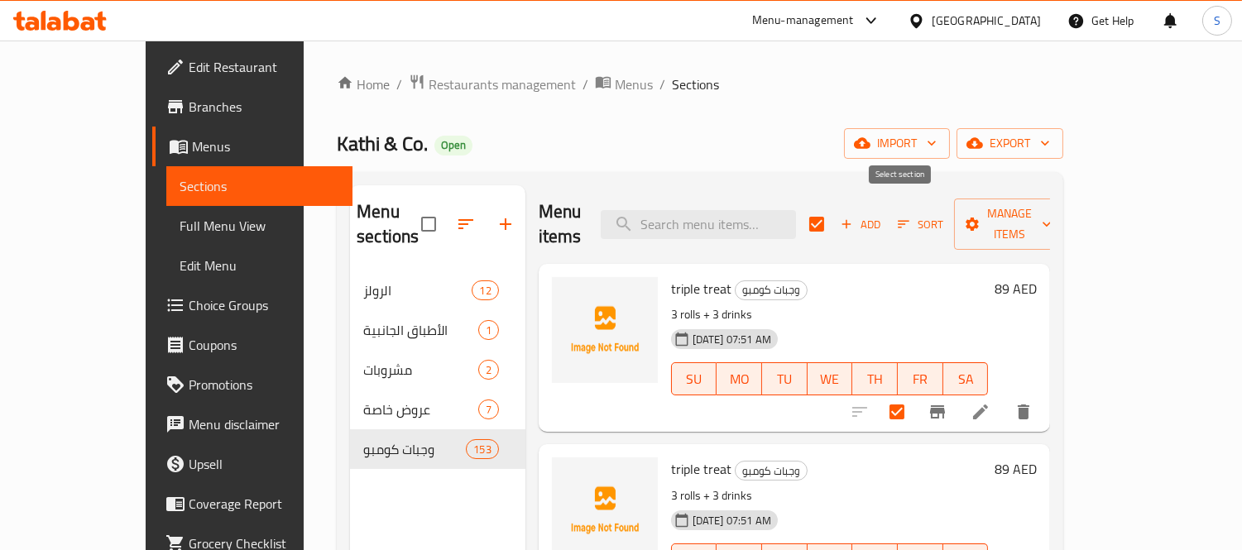
checkbox input "true"
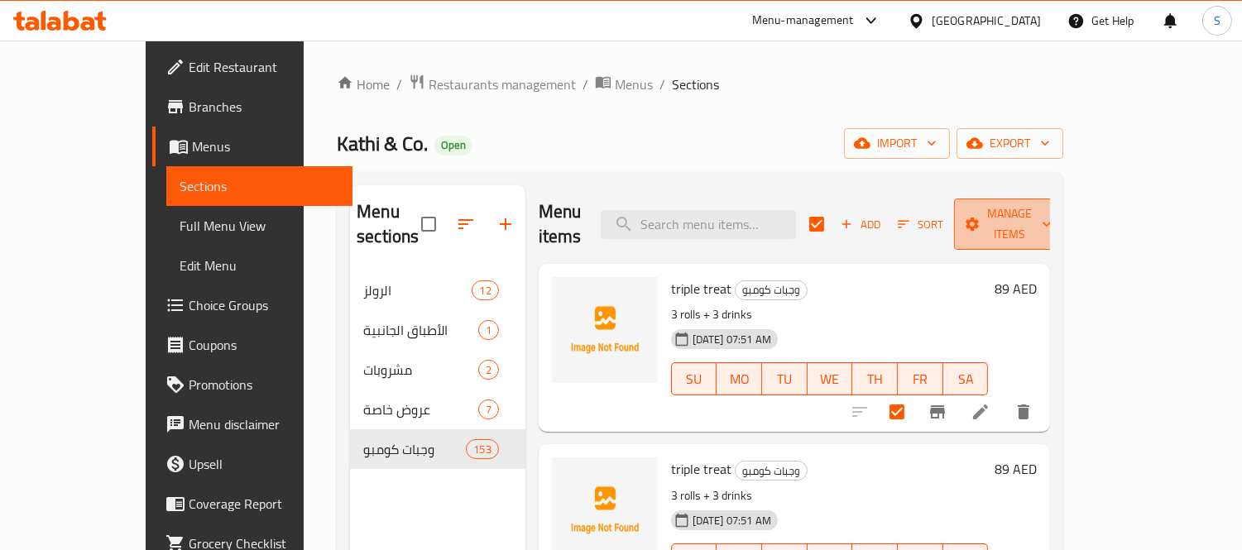
click at [1052, 222] on span "Manage items" at bounding box center [1010, 224] width 84 height 41
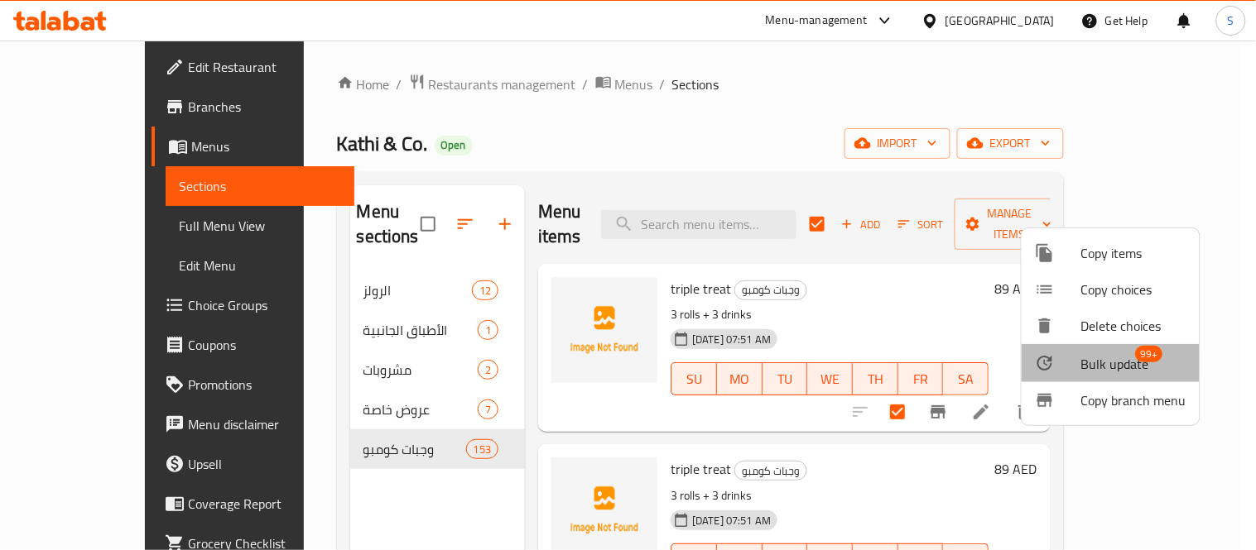
click at [1098, 364] on span "Bulk update" at bounding box center [1115, 364] width 68 height 20
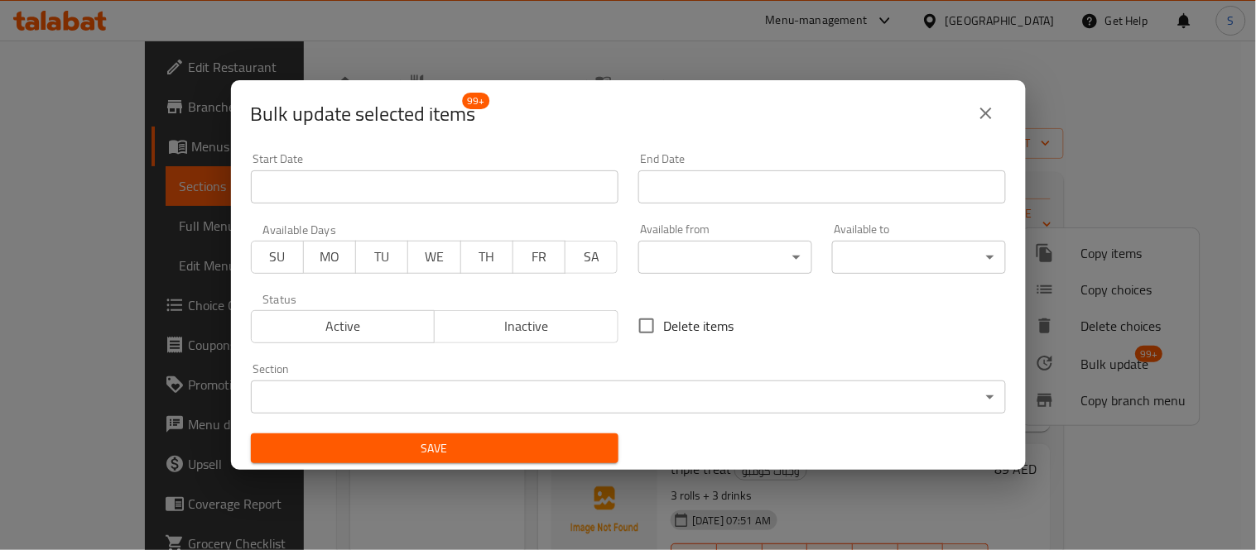
click at [971, 104] on button "close" at bounding box center [986, 114] width 40 height 40
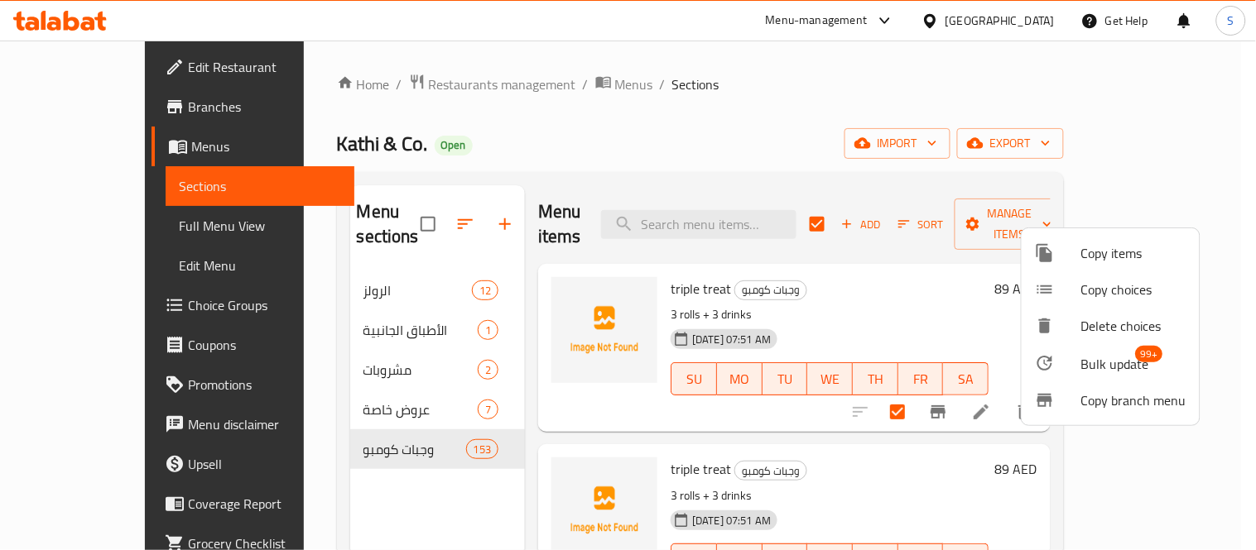
click at [1002, 21] on div at bounding box center [628, 275] width 1256 height 550
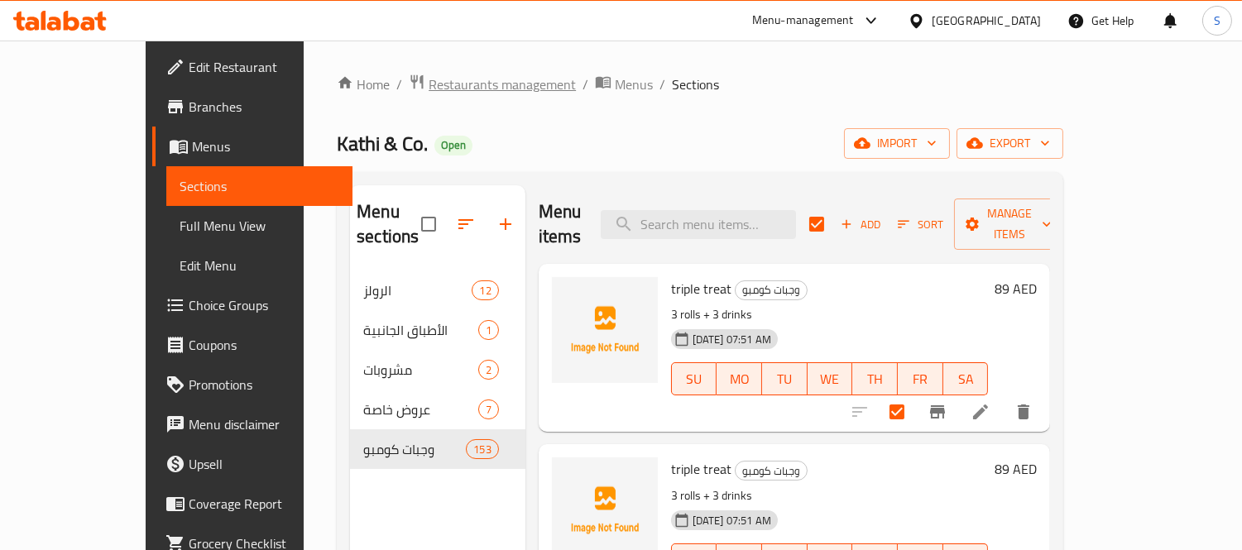
click at [429, 79] on span "Restaurants management" at bounding box center [502, 84] width 147 height 20
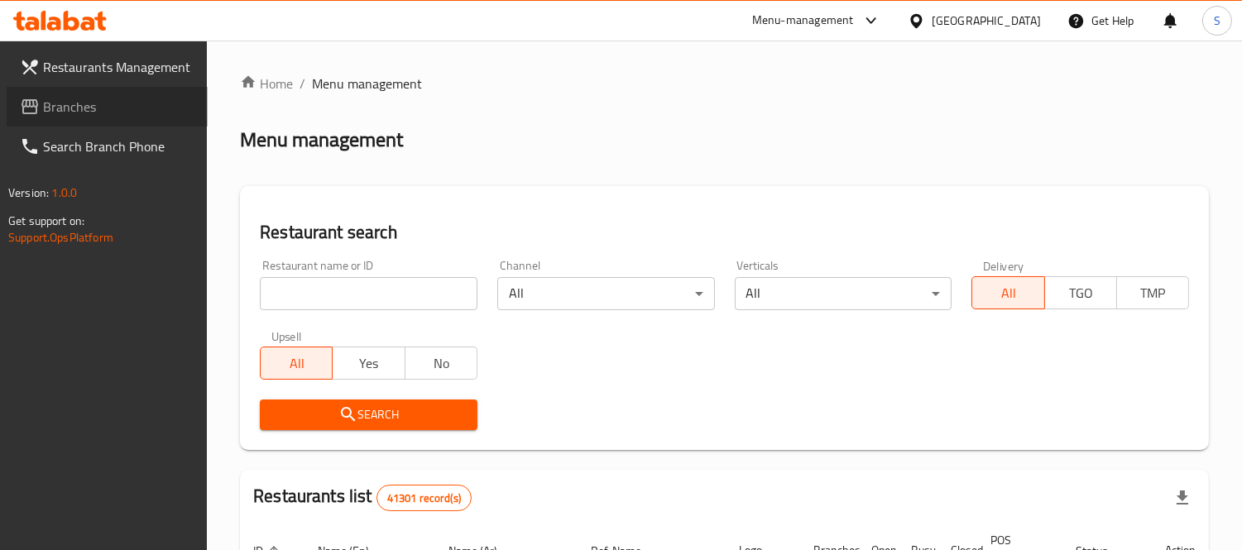
click at [94, 102] on span "Branches" at bounding box center [118, 107] width 151 height 20
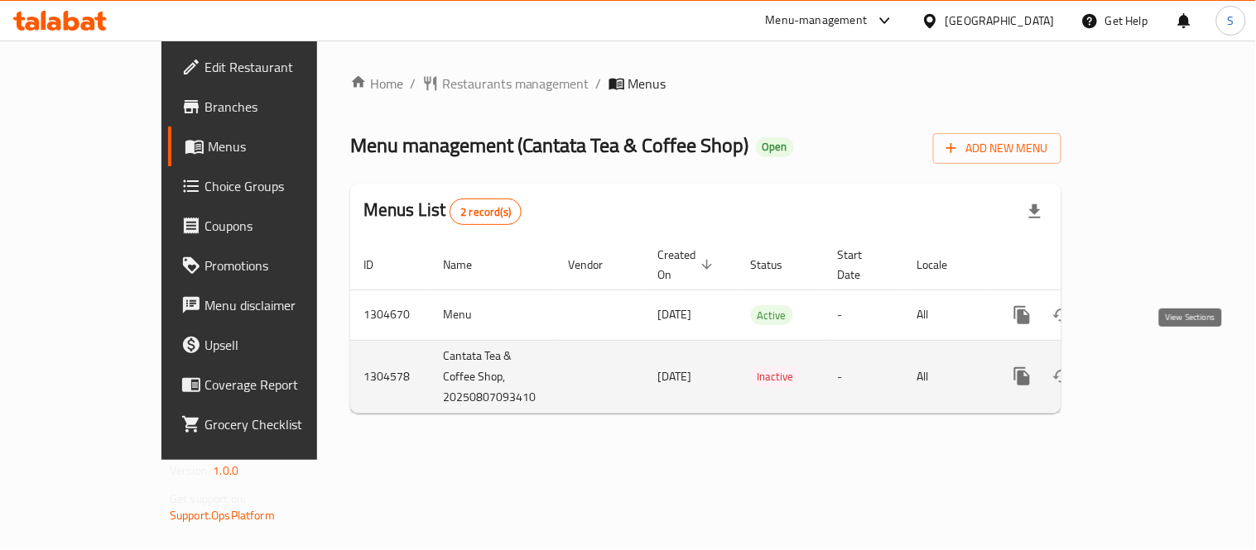
click at [1149, 369] on icon "enhanced table" at bounding box center [1141, 376] width 15 height 15
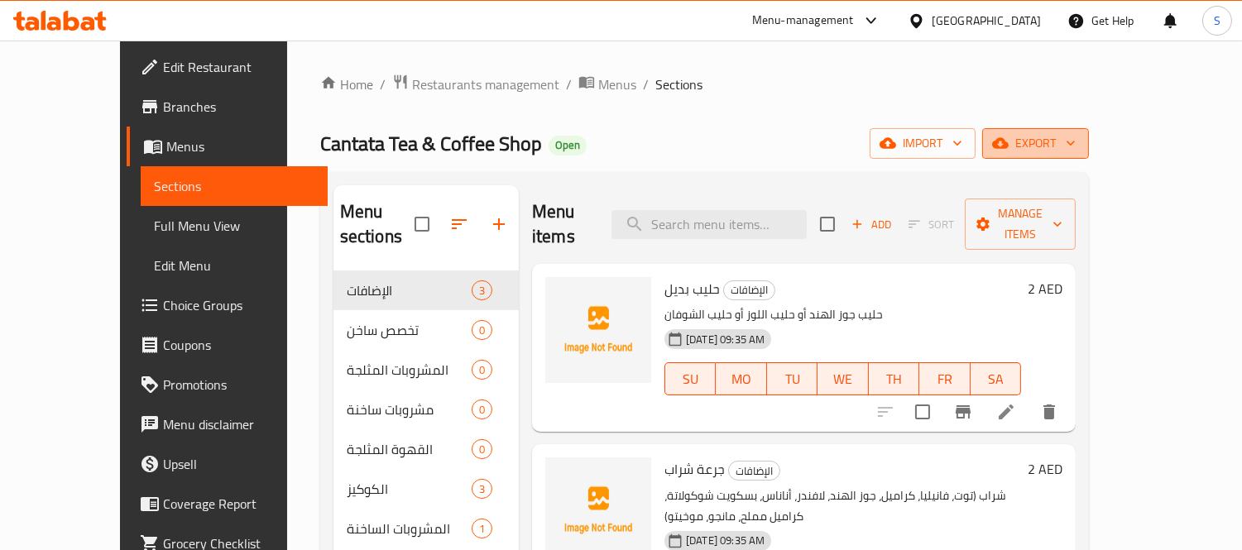
click at [1009, 147] on icon "button" at bounding box center [1000, 143] width 17 height 11
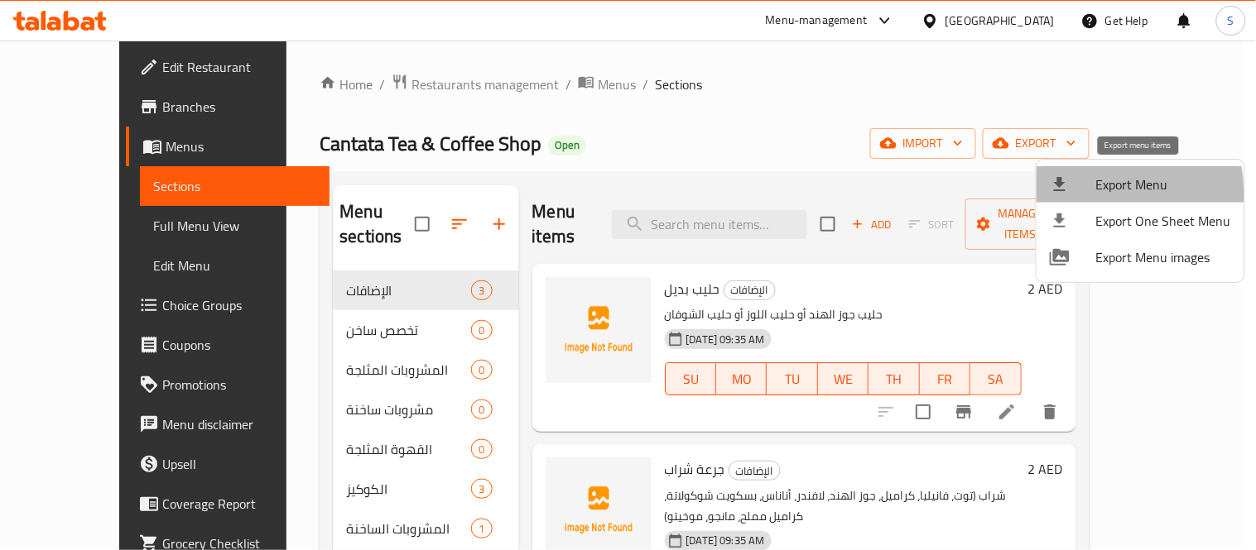
click at [1080, 194] on div at bounding box center [1073, 185] width 46 height 20
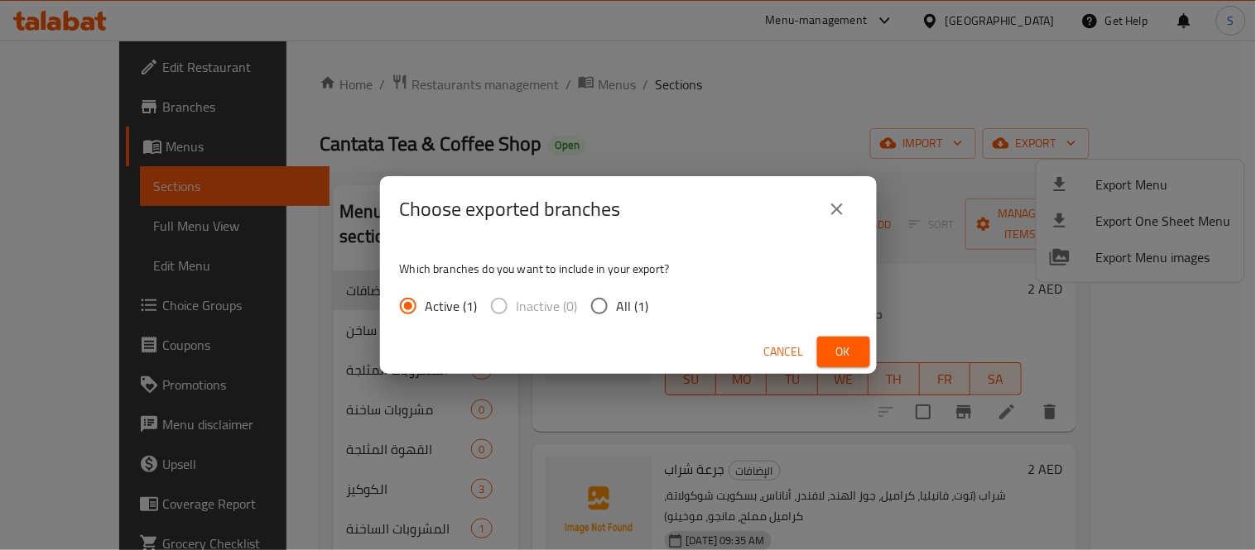
click at [559, 298] on span "Inactive (0)" at bounding box center [547, 306] width 61 height 20
click at [614, 311] on input "All (1)" at bounding box center [599, 306] width 35 height 35
radio input "true"
click at [826, 365] on button "Ok" at bounding box center [843, 352] width 53 height 31
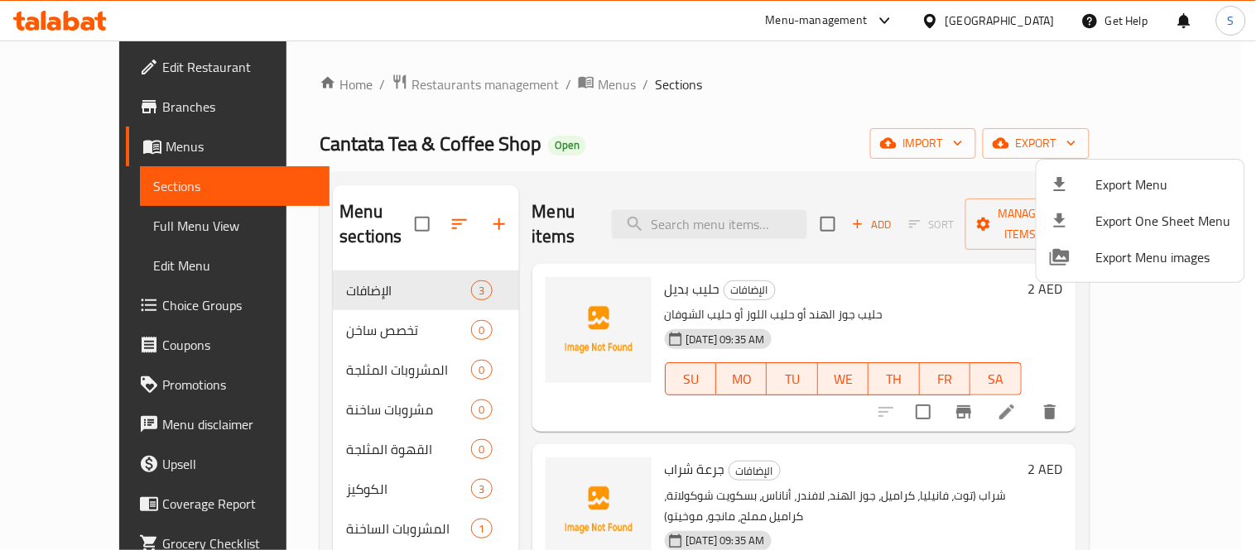
click at [64, 228] on div at bounding box center [628, 275] width 1256 height 550
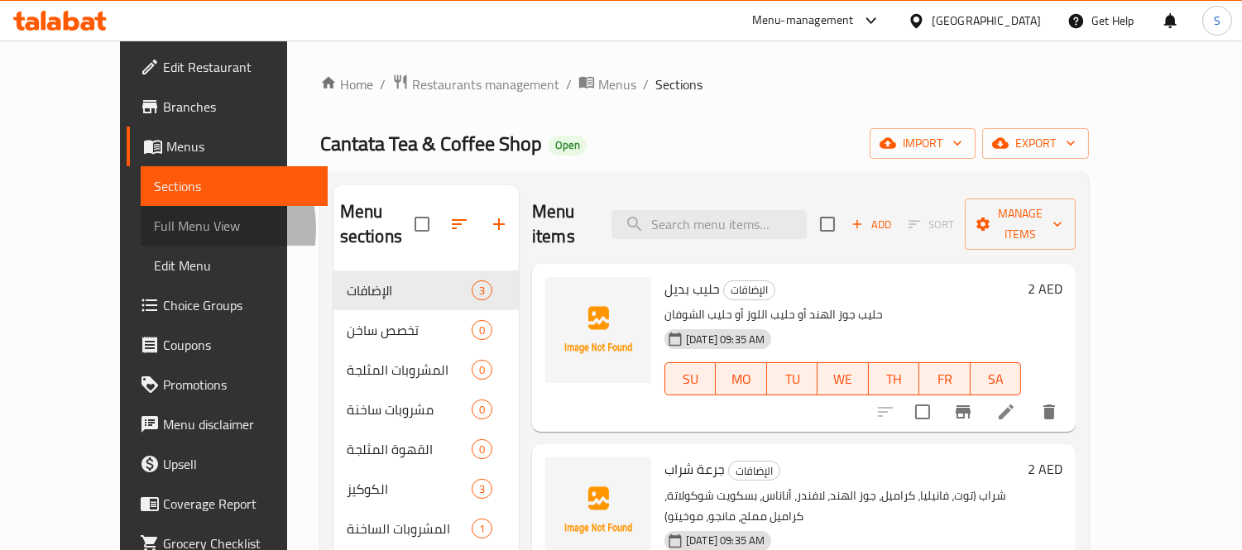
click at [154, 229] on span "Full Menu View" at bounding box center [234, 226] width 161 height 20
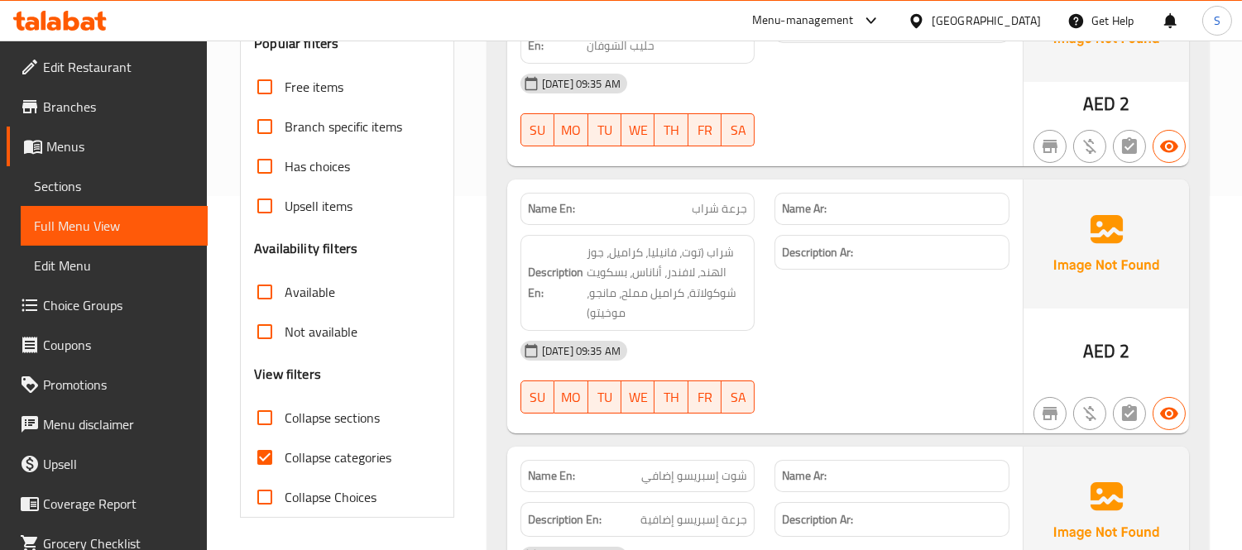
scroll to position [368, 0]
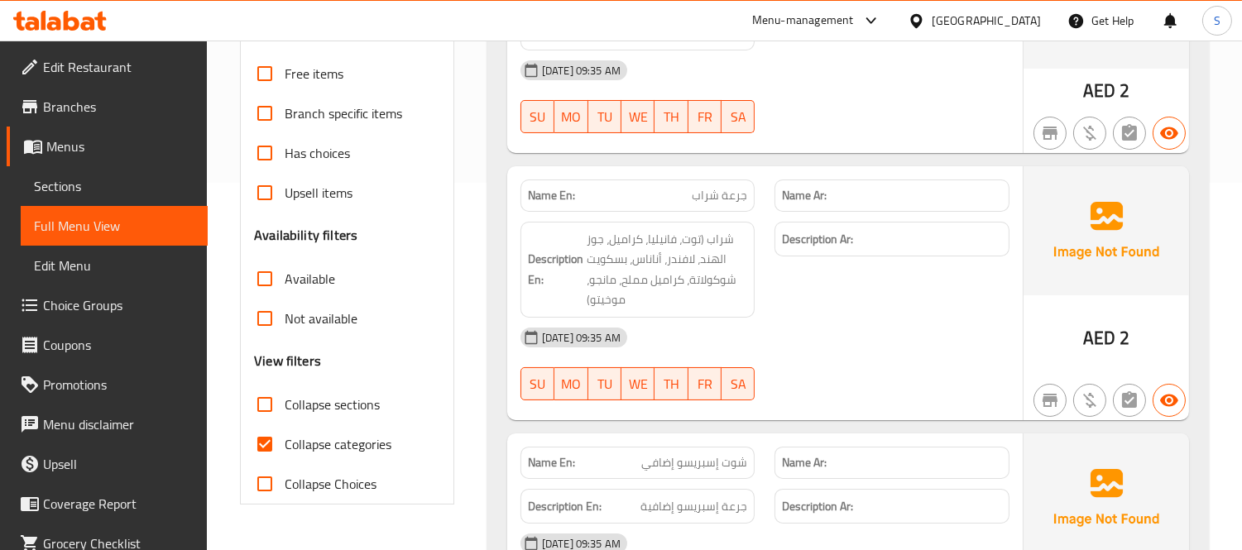
click at [353, 448] on span "Collapse categories" at bounding box center [338, 445] width 107 height 20
click at [285, 448] on input "Collapse categories" at bounding box center [265, 445] width 40 height 40
checkbox input "false"
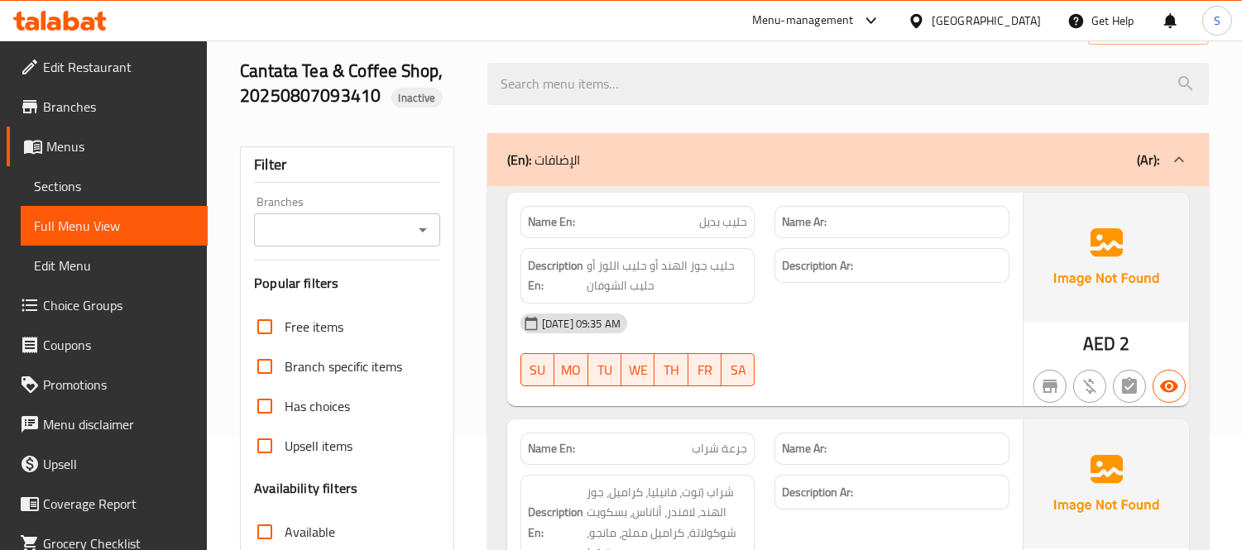
scroll to position [0, 0]
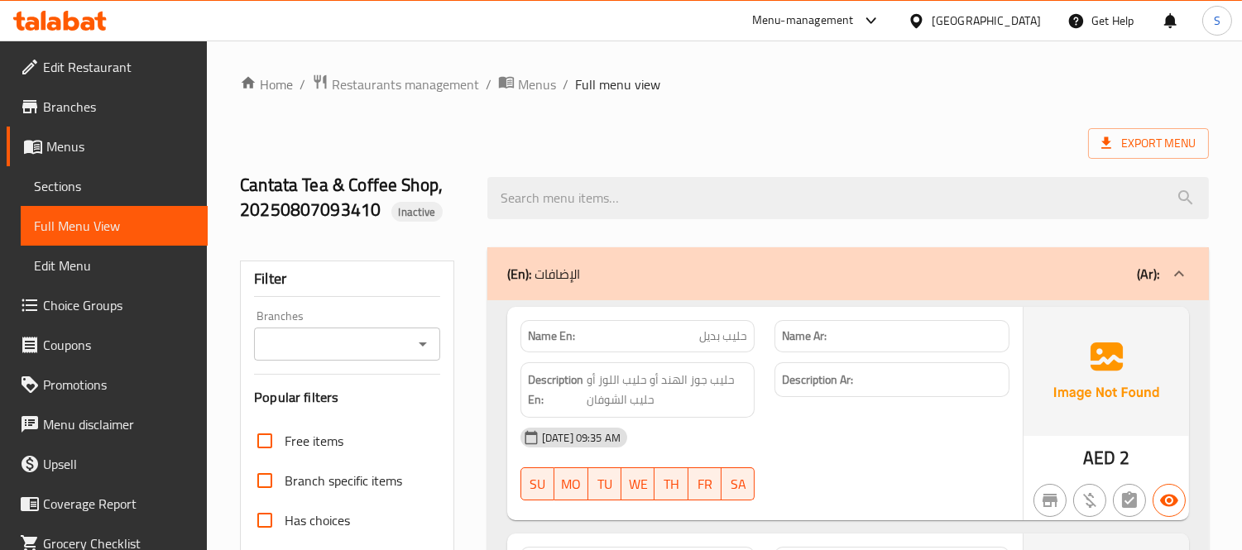
click at [240, 142] on div "Export Menu" at bounding box center [724, 143] width 969 height 31
click at [482, 137] on div "Export Menu" at bounding box center [724, 143] width 969 height 31
click at [64, 13] on icon at bounding box center [72, 21] width 16 height 20
